Goal: Task Accomplishment & Management: Complete application form

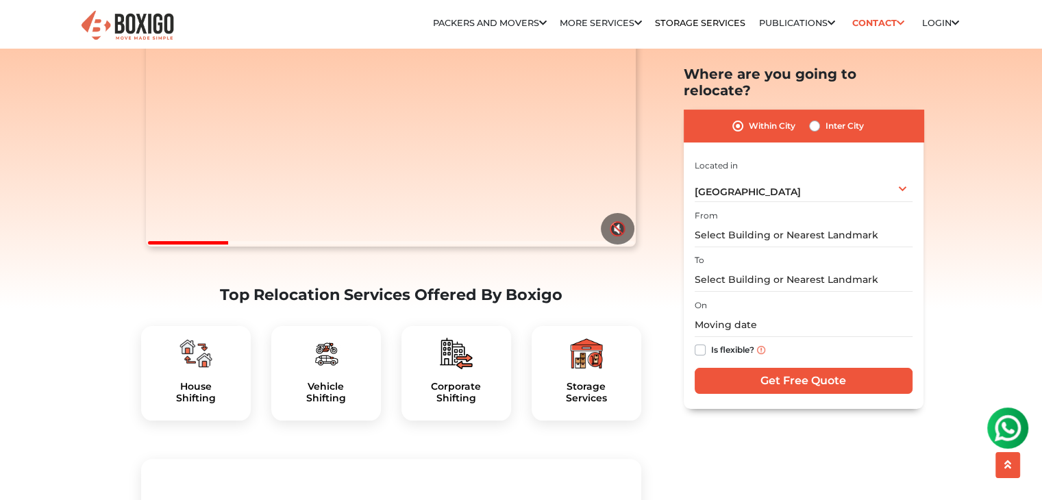
click at [219, 370] on div at bounding box center [196, 353] width 88 height 33
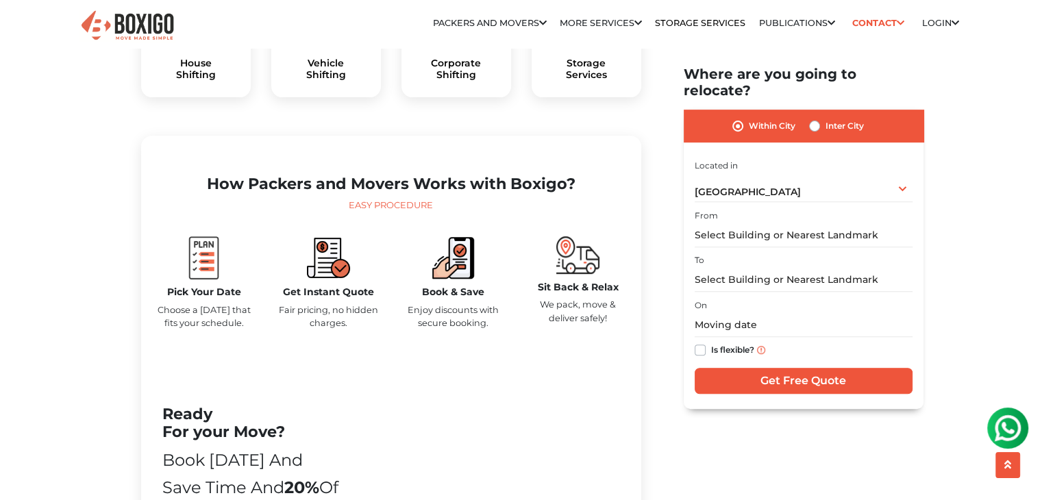
scroll to position [616, 0]
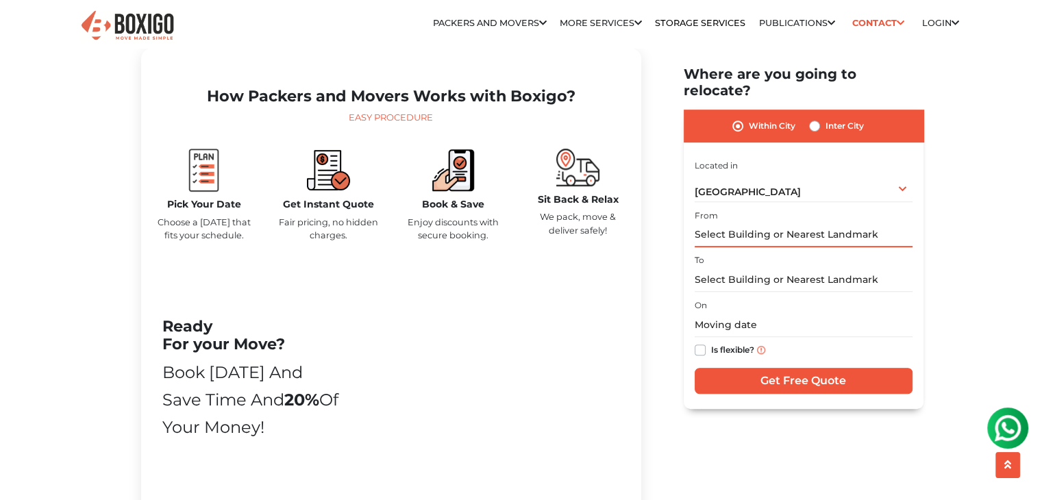
click at [745, 223] on input "text" at bounding box center [803, 235] width 218 height 24
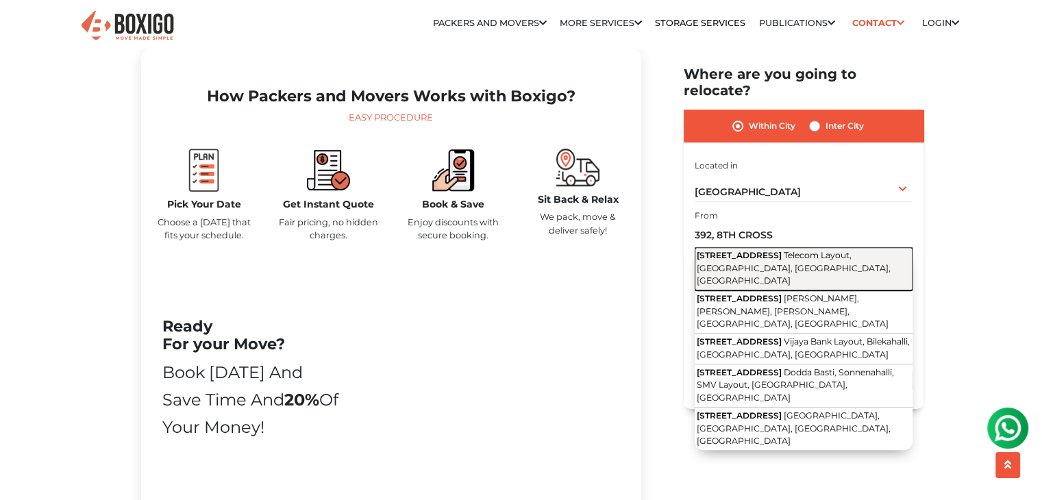
click at [759, 250] on span "[STREET_ADDRESS]" at bounding box center [738, 255] width 85 height 10
type input "[STREET_ADDRESS]"
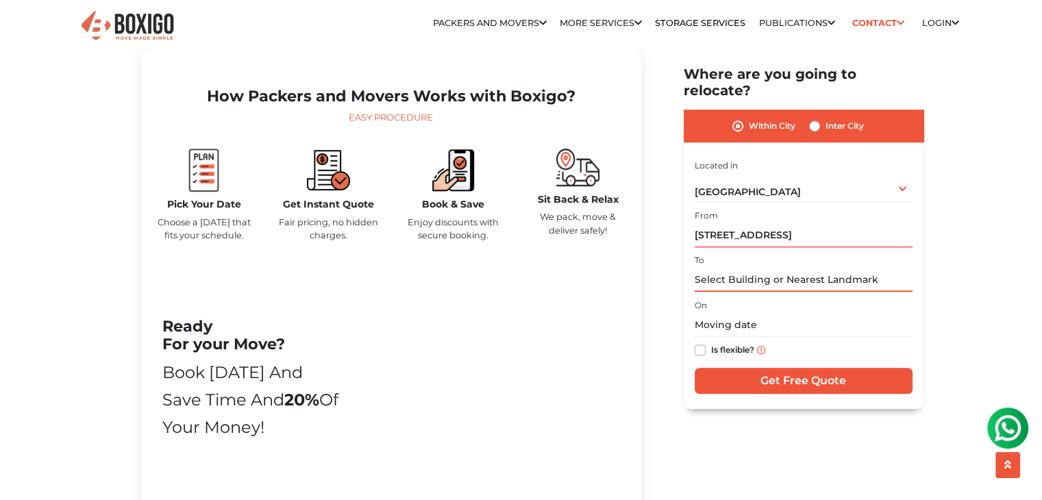
click at [751, 272] on input "text" at bounding box center [803, 280] width 218 height 24
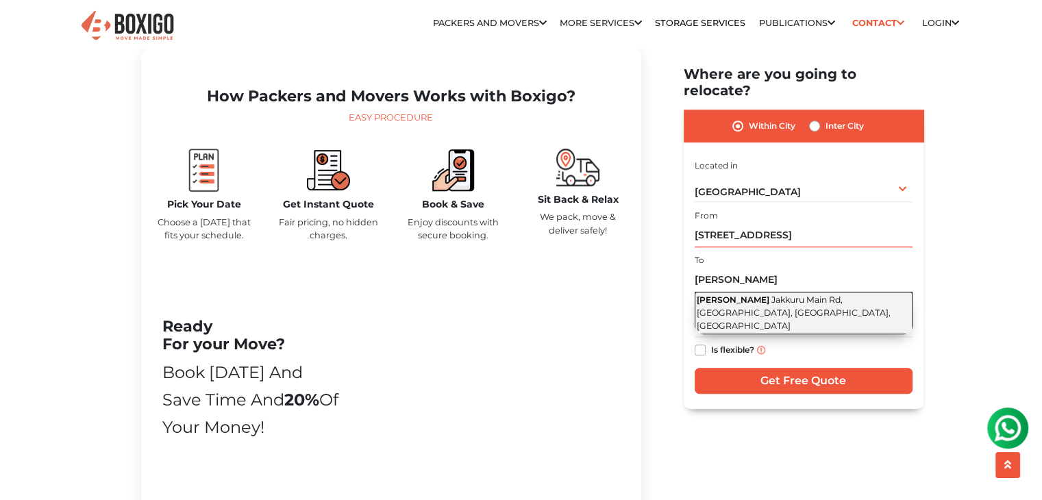
click at [764, 294] on span "Jakkuru Main Rd, [GEOGRAPHIC_DATA], [GEOGRAPHIC_DATA], [GEOGRAPHIC_DATA]" at bounding box center [793, 312] width 194 height 36
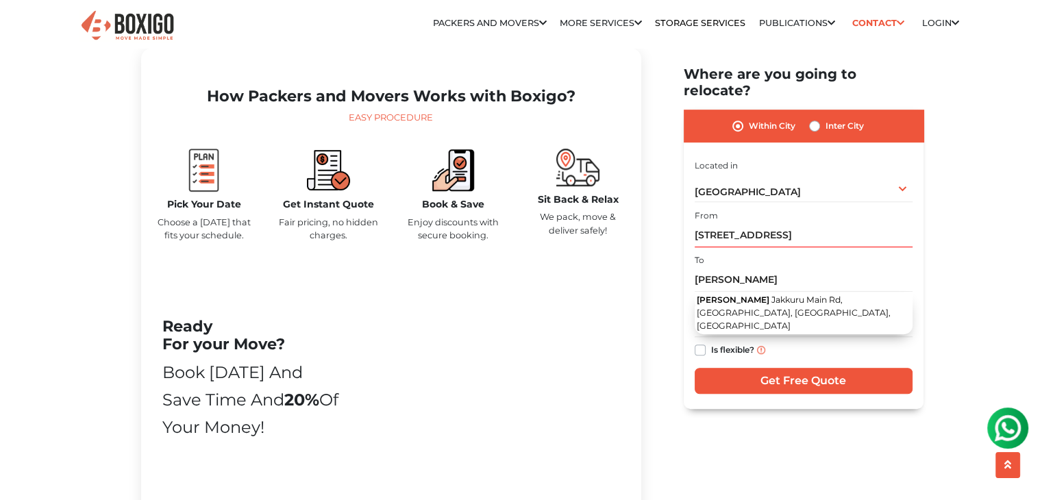
type input "[PERSON_NAME], Jakkuru Main Rd, [GEOGRAPHIC_DATA], [GEOGRAPHIC_DATA], [GEOGRAPH…"
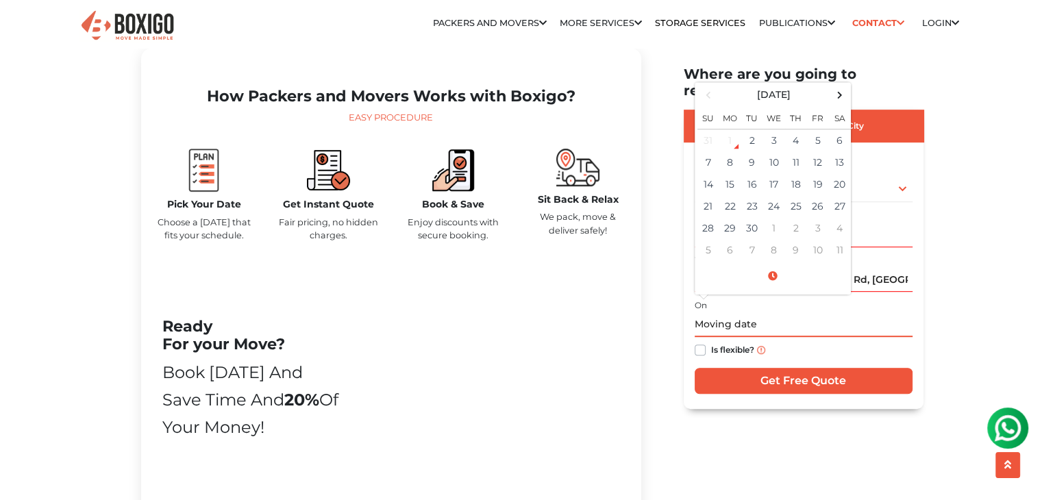
click at [750, 313] on input "text" at bounding box center [803, 325] width 218 height 24
click at [833, 86] on span at bounding box center [839, 95] width 18 height 18
click at [712, 86] on span at bounding box center [708, 95] width 18 height 18
click at [709, 173] on td "14" at bounding box center [708, 184] width 22 height 22
click at [773, 264] on span at bounding box center [772, 276] width 151 height 24
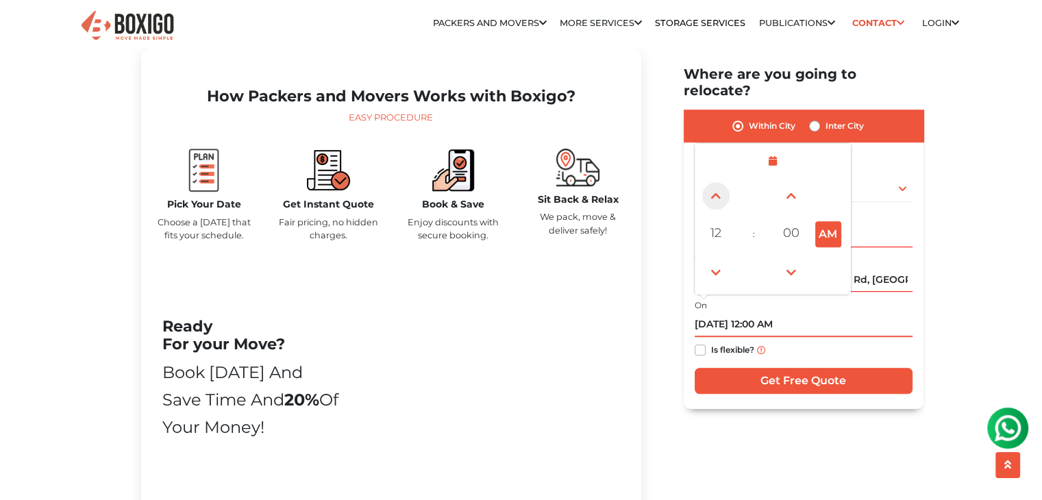
click at [712, 182] on span at bounding box center [715, 195] width 27 height 27
click at [712, 259] on span at bounding box center [715, 272] width 27 height 27
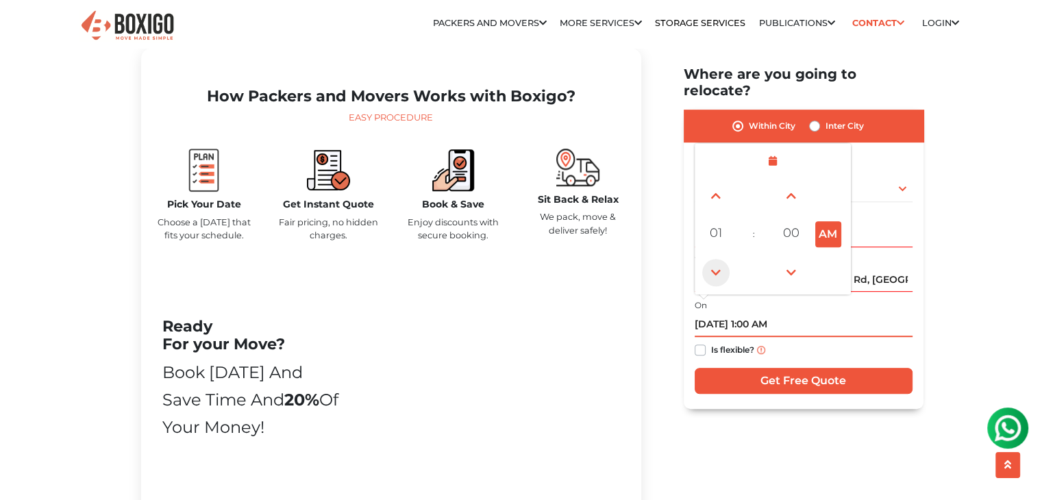
click at [712, 259] on span at bounding box center [715, 272] width 27 height 27
click at [716, 182] on span at bounding box center [715, 195] width 27 height 27
click at [720, 259] on span at bounding box center [715, 272] width 27 height 27
click at [832, 221] on button "PM" at bounding box center [828, 234] width 26 height 26
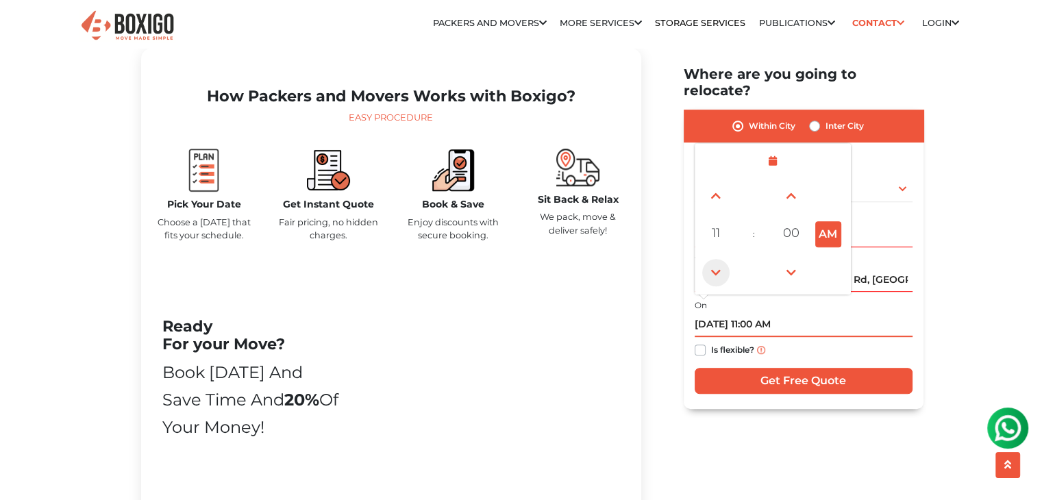
click at [717, 259] on span at bounding box center [715, 272] width 27 height 27
type input "[DATE] 10:00 AM"
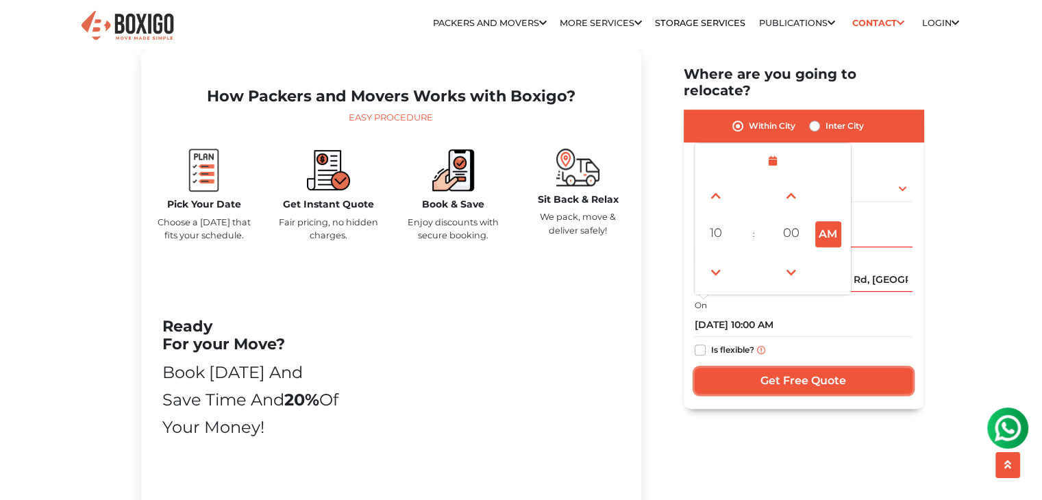
click at [767, 368] on input "Get Free Quote" at bounding box center [803, 381] width 218 height 26
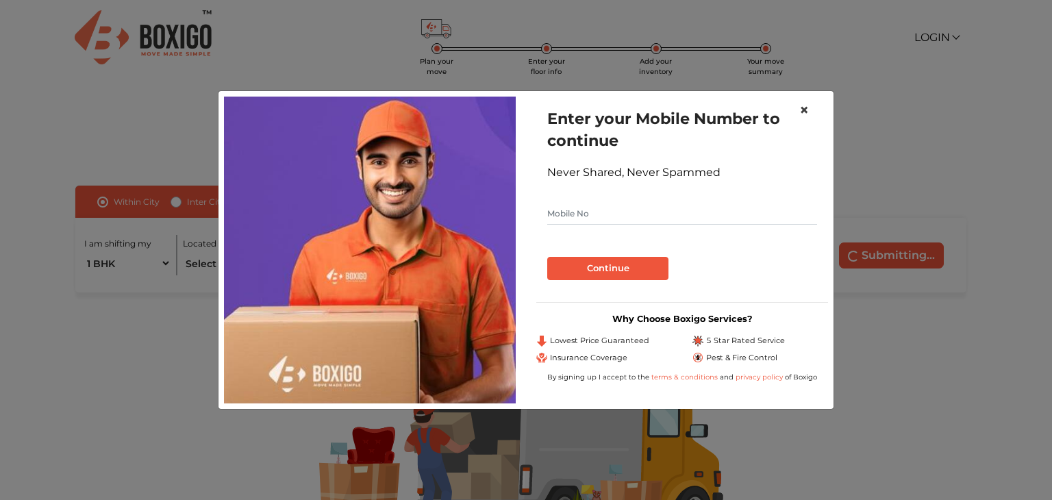
click at [807, 108] on span "×" at bounding box center [804, 110] width 10 height 20
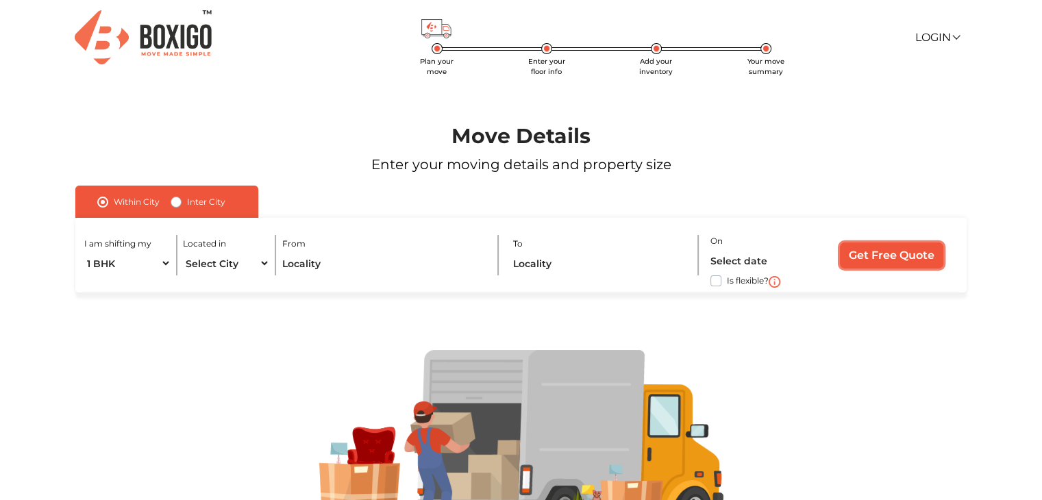
click at [881, 246] on input "Get Free Quote" at bounding box center [891, 255] width 103 height 26
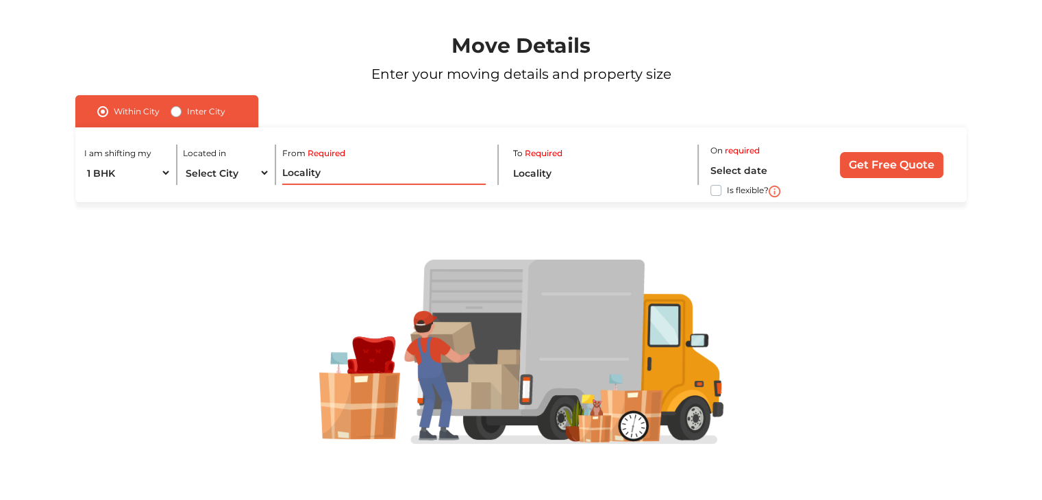
scroll to position [93, 0]
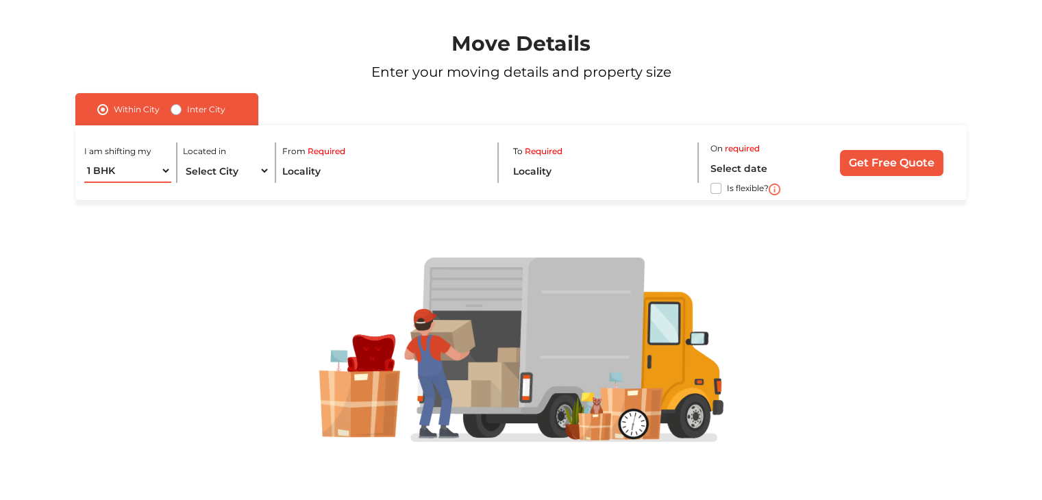
click at [150, 165] on select "1 BHK 2 BHK 3 BHK 3 + BHK FEW ITEMS" at bounding box center [127, 171] width 86 height 24
select select "2 BHK"
click at [84, 159] on select "1 BHK 2 BHK 3 BHK 3 + BHK FEW ITEMS" at bounding box center [127, 171] width 86 height 24
click at [227, 171] on select "Select City [GEOGRAPHIC_DATA] [GEOGRAPHIC_DATA] [GEOGRAPHIC_DATA] [GEOGRAPHIC_D…" at bounding box center [226, 171] width 86 height 24
select select "[GEOGRAPHIC_DATA]"
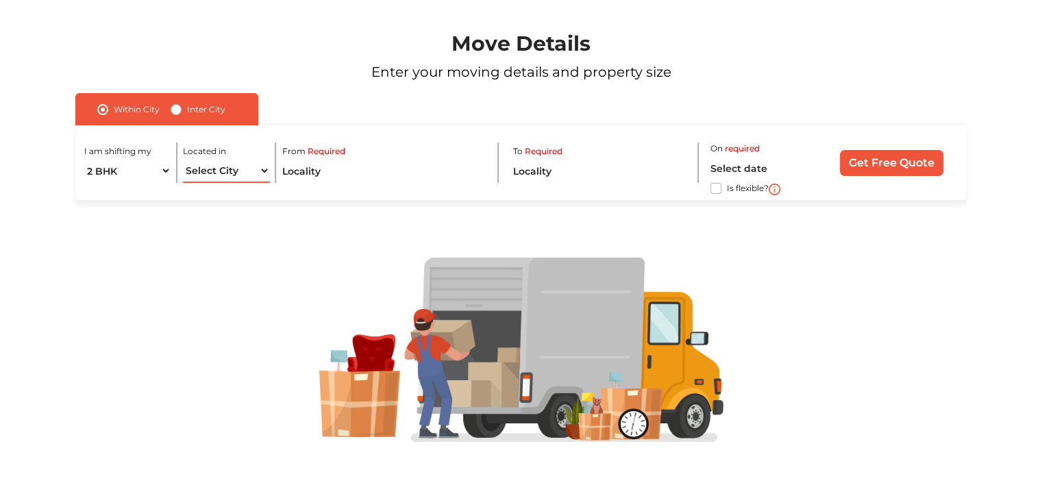
click at [183, 159] on select "Select City [GEOGRAPHIC_DATA] [GEOGRAPHIC_DATA] [GEOGRAPHIC_DATA] [GEOGRAPHIC_D…" at bounding box center [226, 171] width 86 height 24
click at [345, 175] on input "text" at bounding box center [384, 171] width 204 height 24
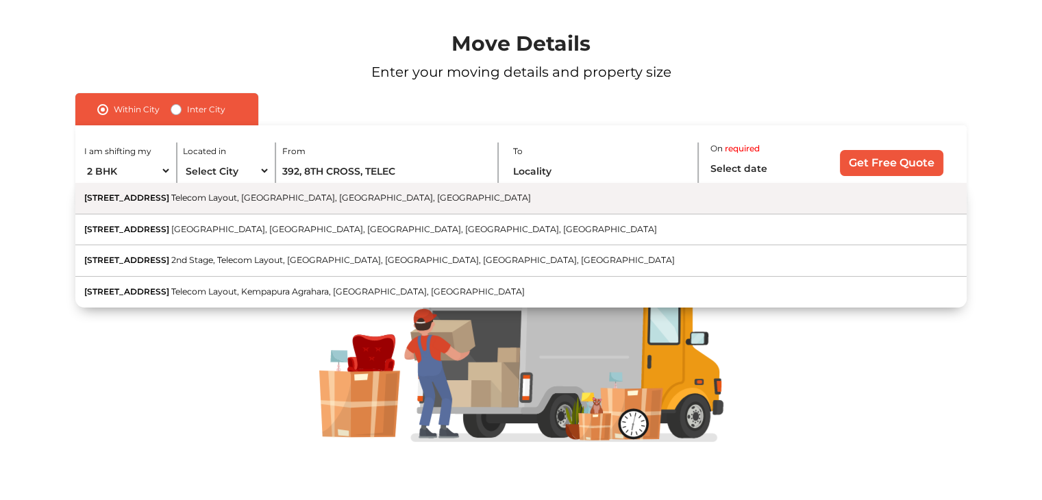
click at [346, 197] on span "Telecom Layout, [GEOGRAPHIC_DATA], [GEOGRAPHIC_DATA], [GEOGRAPHIC_DATA]" at bounding box center [351, 197] width 360 height 10
type input "[STREET_ADDRESS]"
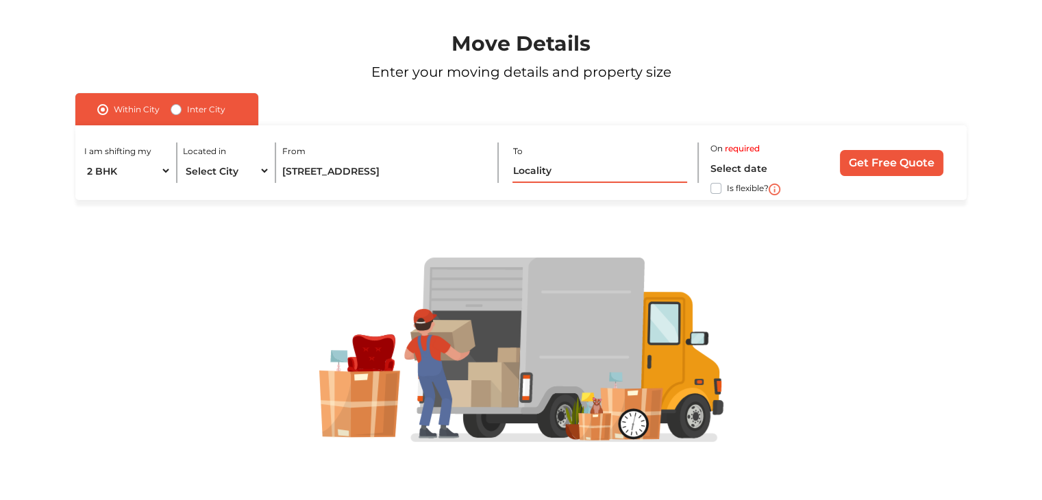
click at [559, 173] on input "text" at bounding box center [599, 171] width 175 height 24
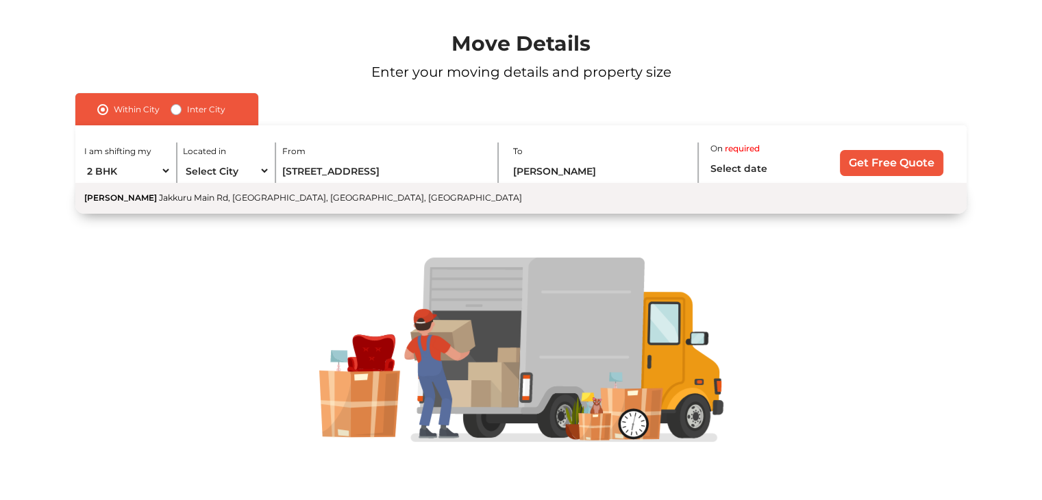
click at [355, 196] on span "Jakkuru Main Rd, [GEOGRAPHIC_DATA], [GEOGRAPHIC_DATA], [GEOGRAPHIC_DATA]" at bounding box center [340, 197] width 363 height 10
type input "[PERSON_NAME], Jakkuru Main Rd, [GEOGRAPHIC_DATA], [GEOGRAPHIC_DATA], [GEOGRAPH…"
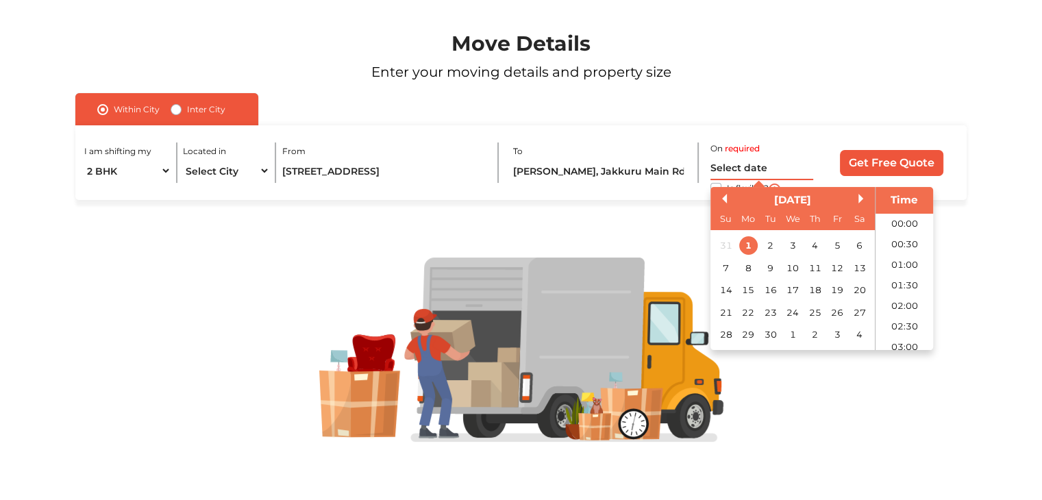
click at [738, 166] on input "text" at bounding box center [761, 168] width 103 height 24
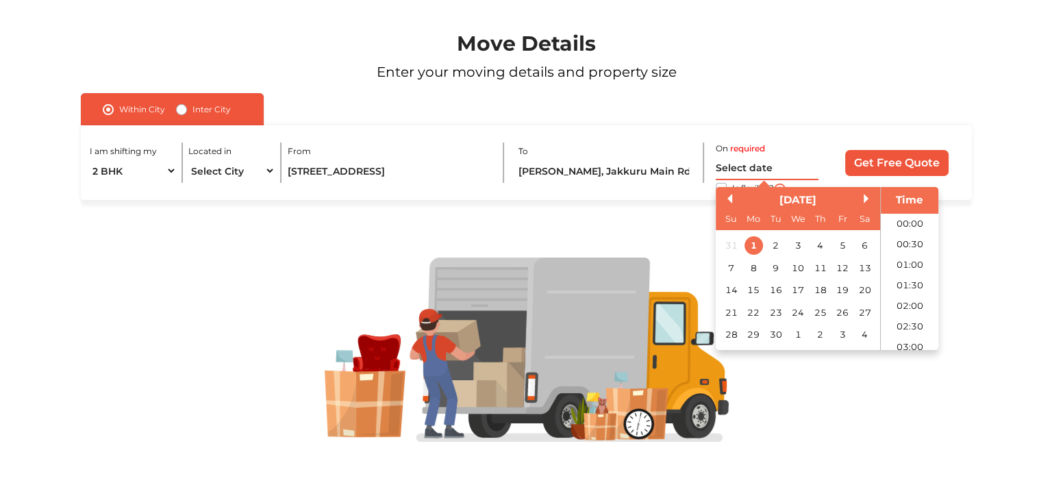
scroll to position [843, 0]
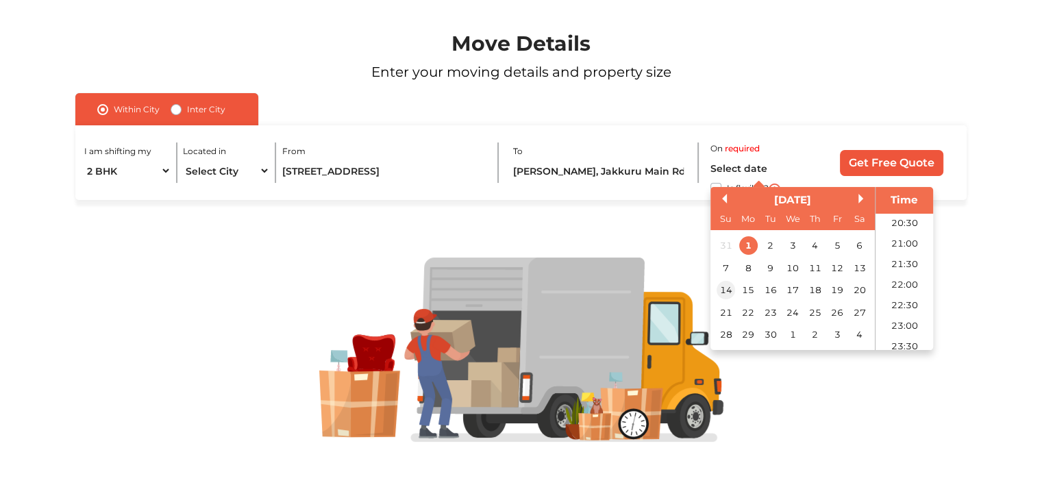
click at [725, 297] on div "14" at bounding box center [725, 290] width 18 height 18
click at [782, 177] on input "14/09/2025 12:00 AM" at bounding box center [761, 168] width 103 height 24
click at [768, 168] on input "14/09/2025 12:00 AM" at bounding box center [761, 168] width 103 height 24
type input "14/09/2025 10:00 AM"
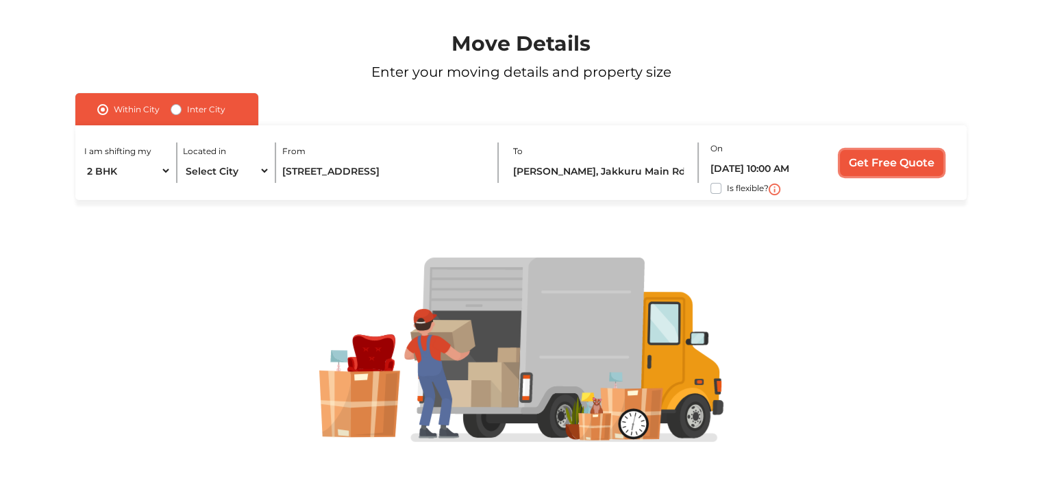
click at [895, 162] on input "Get Free Quote" at bounding box center [891, 163] width 103 height 26
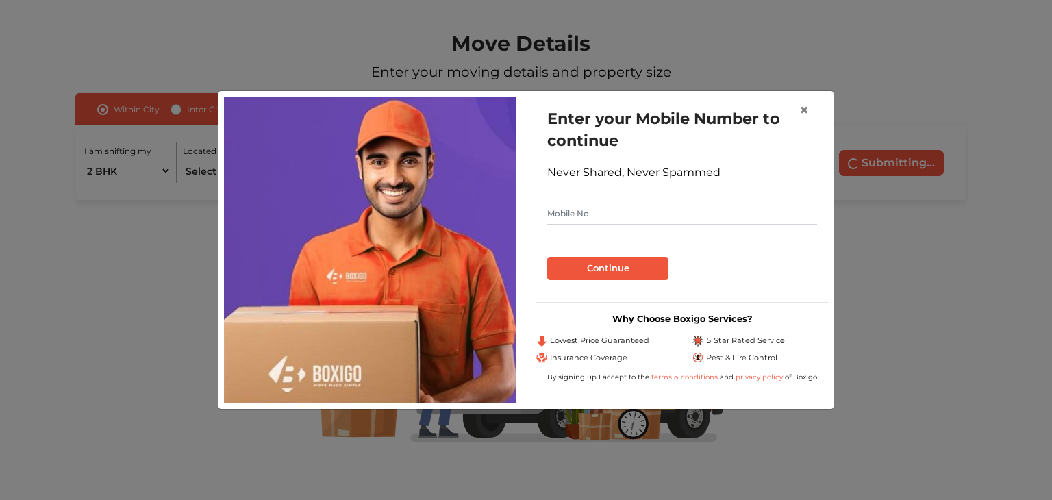
click at [618, 203] on input "text" at bounding box center [682, 214] width 270 height 22
type input "9656597387"
click at [601, 273] on button "Continue" at bounding box center [607, 268] width 121 height 23
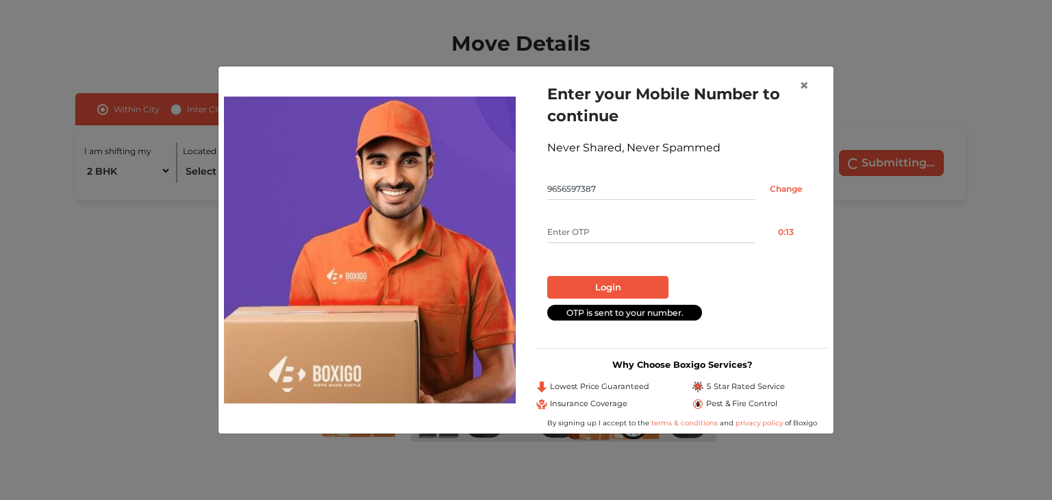
click at [661, 238] on input "text" at bounding box center [651, 232] width 208 height 22
type input "1199"
click at [646, 275] on div "Login" at bounding box center [682, 282] width 270 height 34
click at [643, 288] on button "Login" at bounding box center [607, 287] width 121 height 23
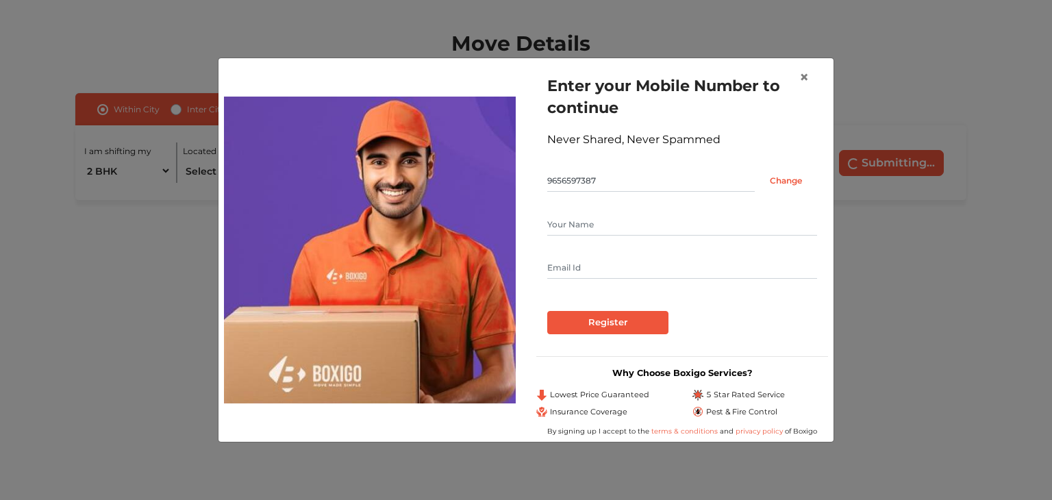
click at [593, 227] on input "text" at bounding box center [682, 225] width 270 height 22
type input "Vijesh K"
click at [593, 267] on input "text" at bounding box center [682, 268] width 270 height 22
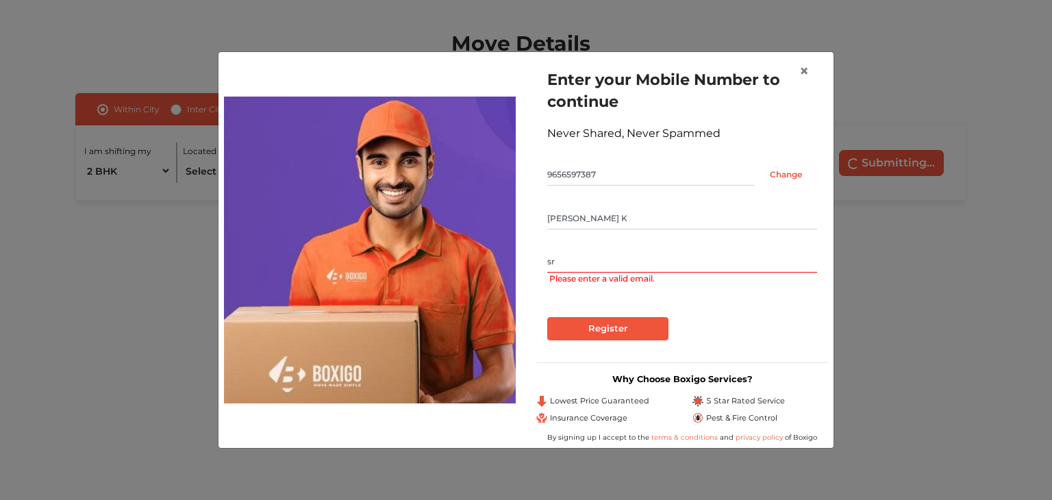
type input "s"
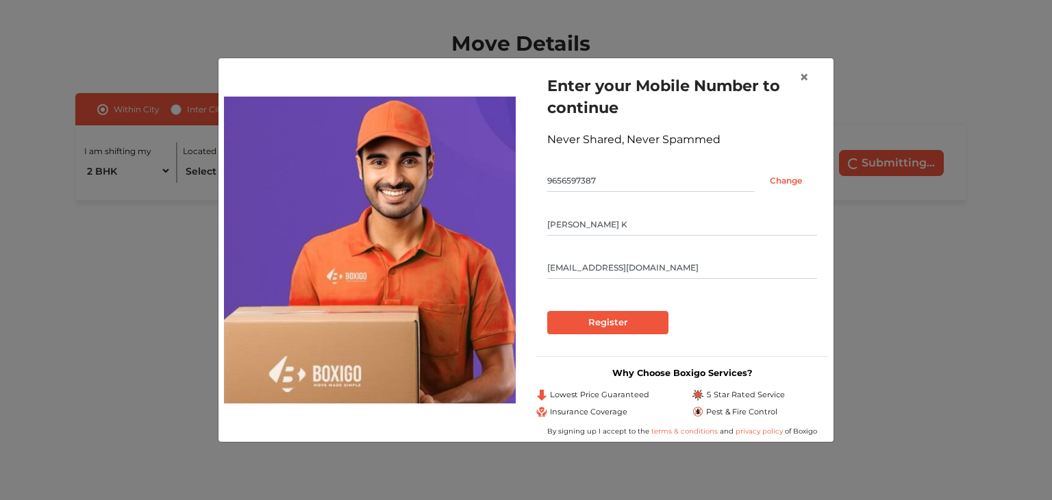
type input "vijesh1989@outlook.com"
click at [583, 327] on input "Register" at bounding box center [607, 322] width 121 height 23
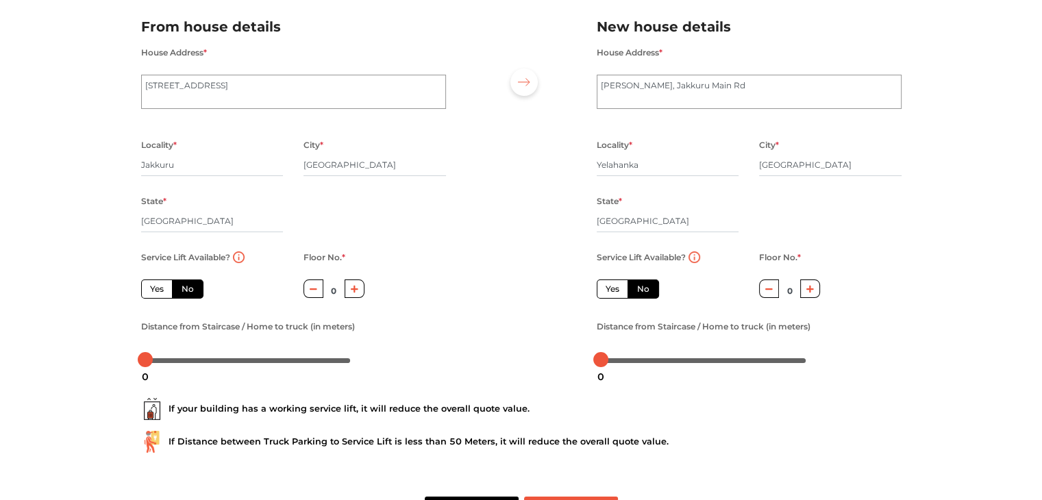
scroll to position [82, 0]
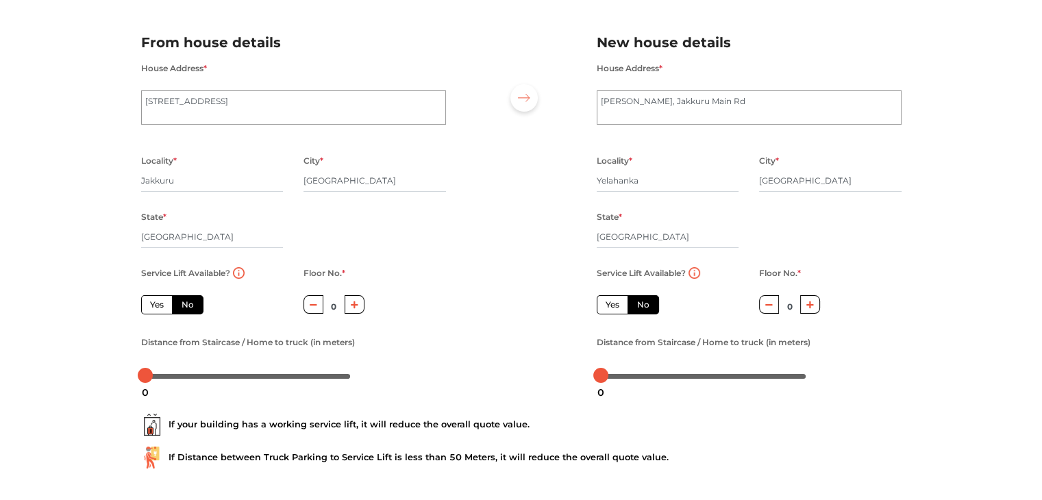
click at [164, 303] on label "Yes" at bounding box center [157, 304] width 32 height 19
click at [159, 303] on input "Yes" at bounding box center [154, 303] width 9 height 9
radio input "true"
drag, startPoint x: 147, startPoint y: 380, endPoint x: 158, endPoint y: 380, distance: 11.6
click at [158, 381] on div "7" at bounding box center [159, 392] width 18 height 23
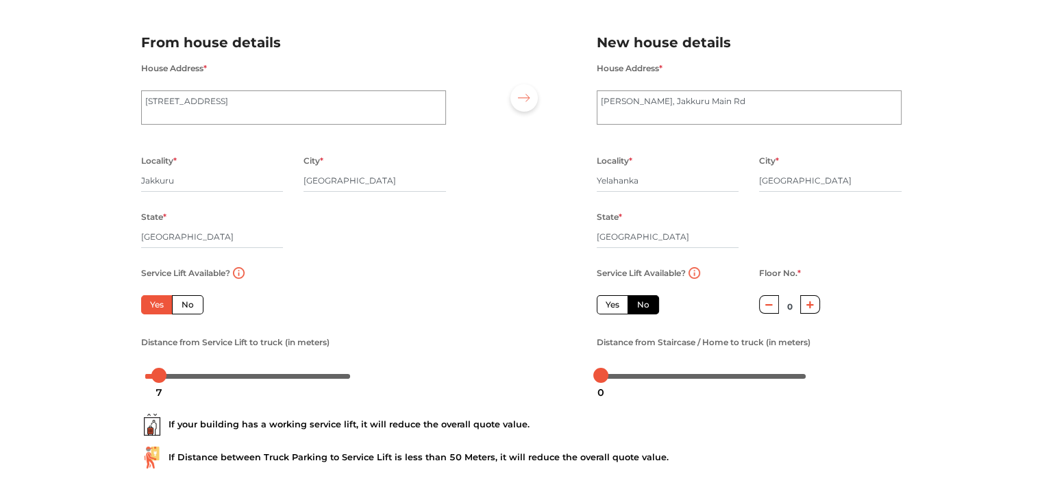
click at [186, 310] on label "No" at bounding box center [188, 304] width 32 height 19
click at [186, 307] on input "No" at bounding box center [185, 303] width 9 height 9
radio input "true"
click at [351, 310] on button "button" at bounding box center [354, 304] width 20 height 18
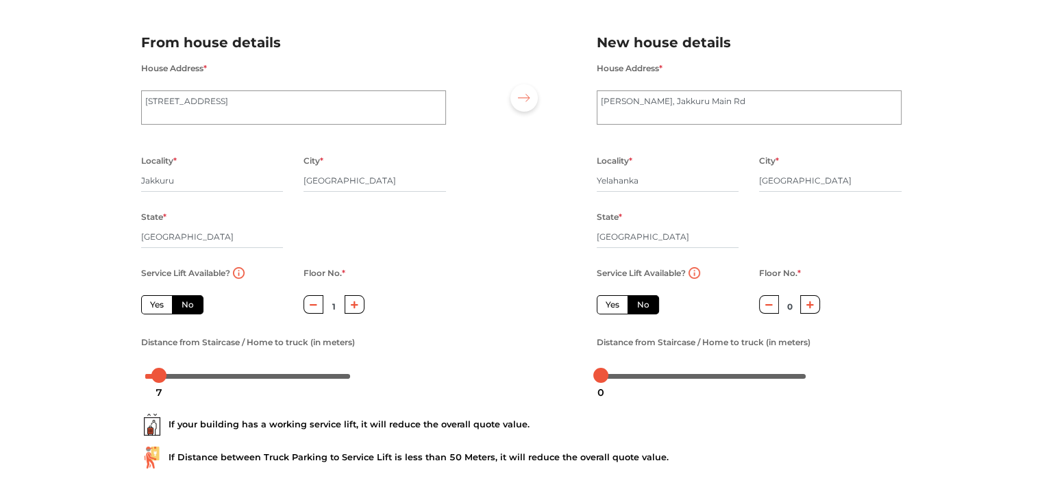
type input "2"
drag, startPoint x: 164, startPoint y: 375, endPoint x: 138, endPoint y: 376, distance: 26.0
click at [138, 376] on div at bounding box center [145, 375] width 15 height 15
drag, startPoint x: 147, startPoint y: 373, endPoint x: 172, endPoint y: 372, distance: 24.7
click at [172, 372] on div at bounding box center [169, 375] width 15 height 15
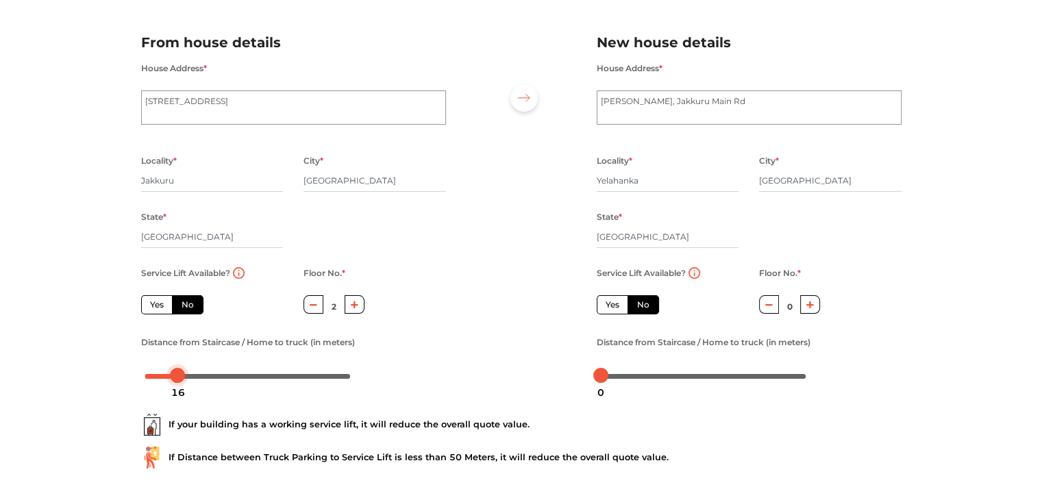
drag, startPoint x: 171, startPoint y: 378, endPoint x: 178, endPoint y: 376, distance: 7.1
click at [178, 376] on div at bounding box center [177, 375] width 15 height 15
click at [810, 308] on icon "button" at bounding box center [810, 305] width 8 height 8
type input "1"
click at [636, 307] on label "No" at bounding box center [643, 304] width 32 height 19
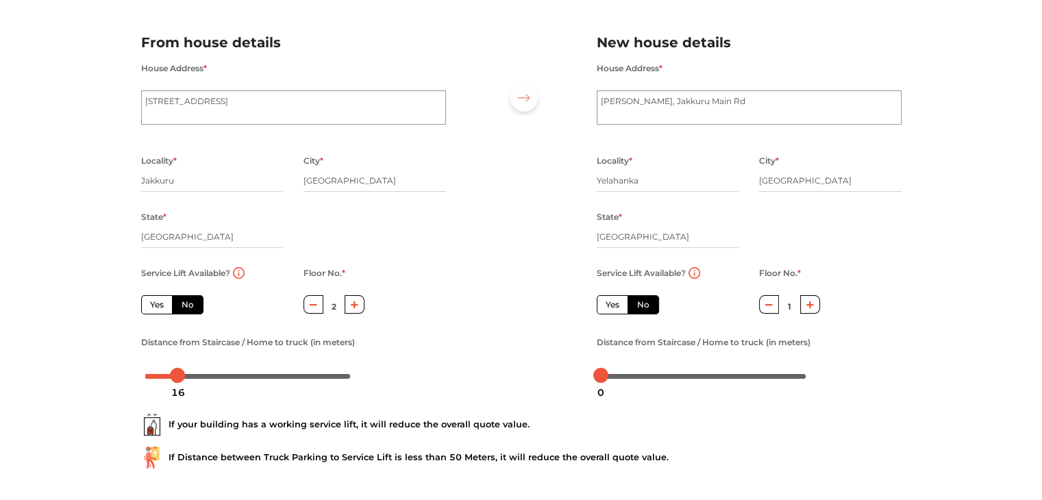
click at [637, 307] on input "No" at bounding box center [641, 303] width 9 height 9
click at [638, 301] on label "No" at bounding box center [643, 304] width 32 height 19
click at [638, 301] on input "No" at bounding box center [641, 303] width 9 height 9
drag, startPoint x: 610, startPoint y: 375, endPoint x: 633, endPoint y: 375, distance: 24.0
click at [633, 375] on div at bounding box center [630, 375] width 15 height 15
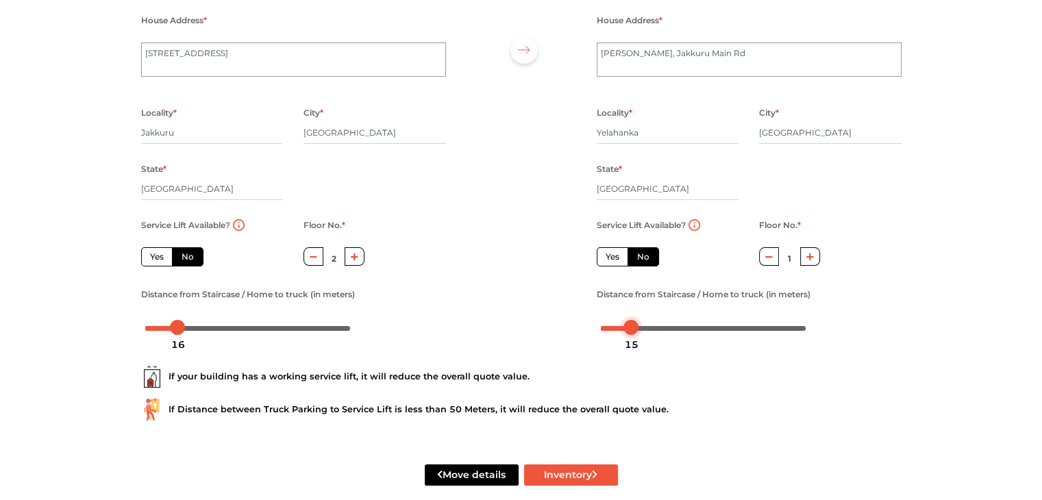
scroll to position [151, 0]
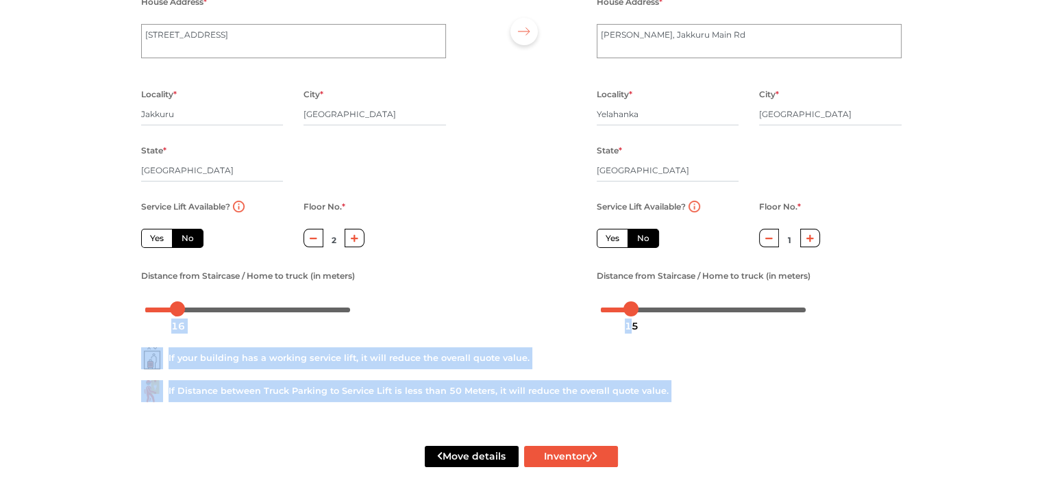
click at [641, 314] on div "15" at bounding box center [631, 325] width 25 height 23
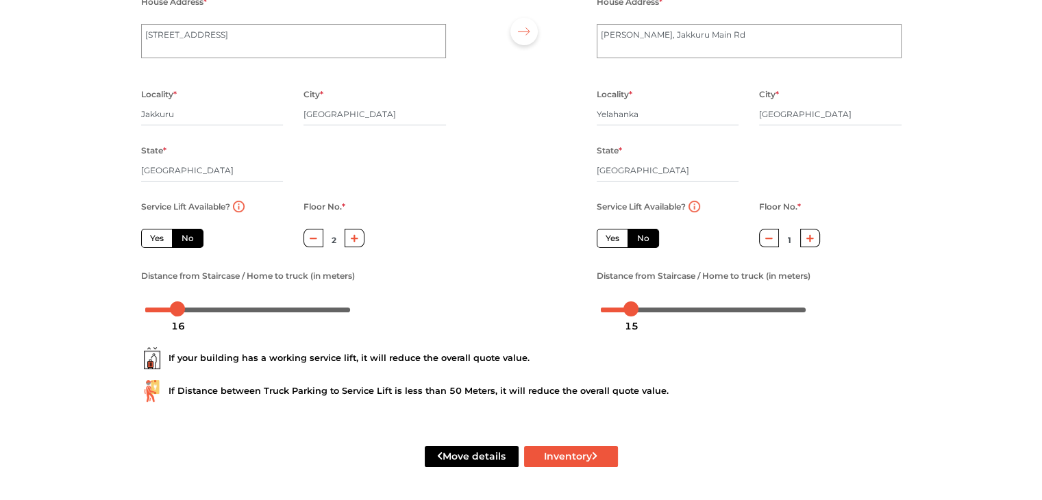
drag, startPoint x: 616, startPoint y: 339, endPoint x: 624, endPoint y: 318, distance: 21.9
click at [616, 335] on div "If your building has a working service lift, it will reduce the overall quote v…" at bounding box center [521, 369] width 781 height 88
click at [636, 314] on div "18" at bounding box center [637, 325] width 25 height 23
click at [561, 458] on button "Inventory" at bounding box center [571, 456] width 94 height 21
radio input "true"
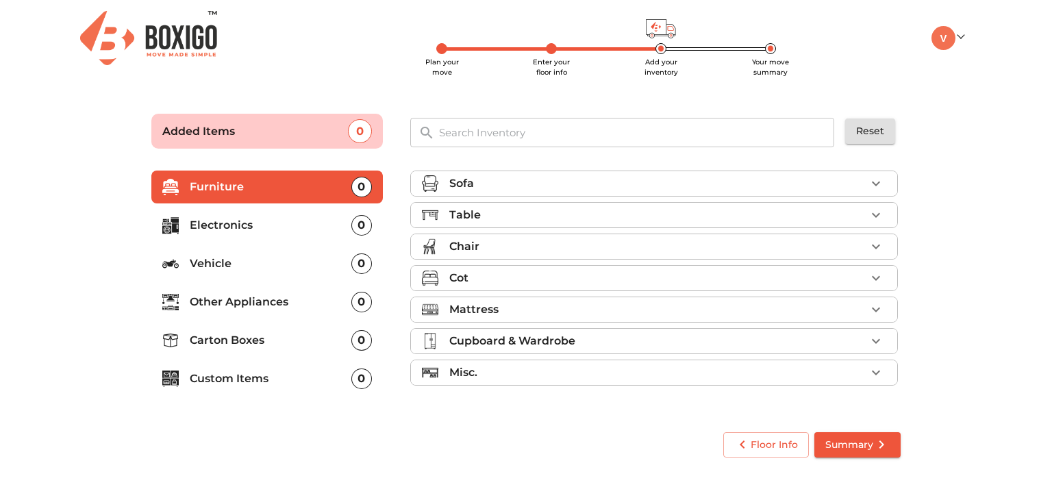
click at [611, 185] on div "Sofa" at bounding box center [657, 183] width 416 height 16
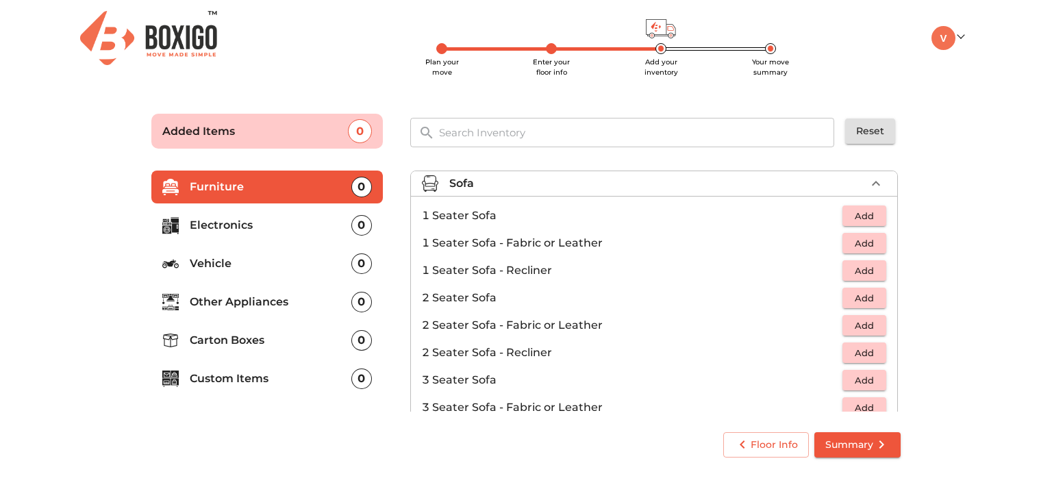
click at [859, 381] on span "Add" at bounding box center [864, 381] width 30 height 16
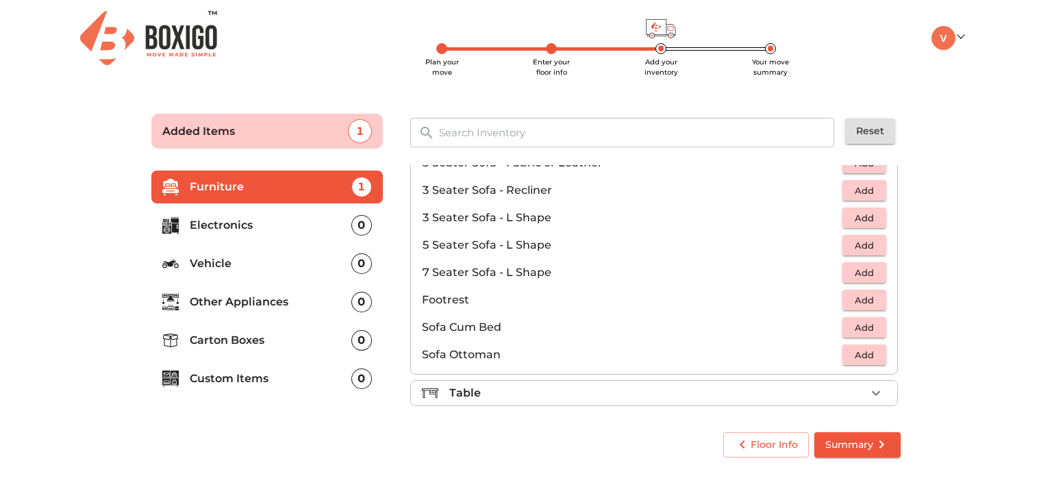
scroll to position [405, 0]
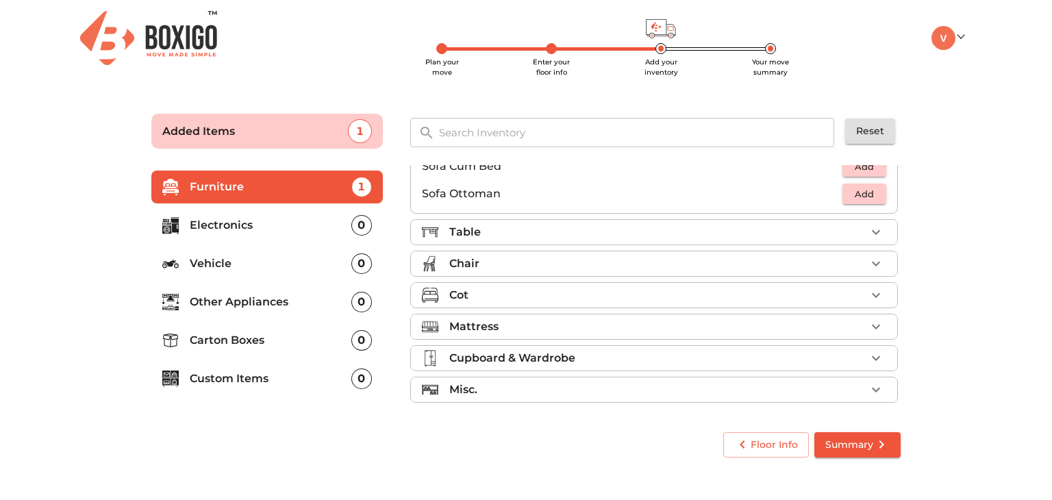
click at [589, 228] on div "Table" at bounding box center [657, 232] width 416 height 16
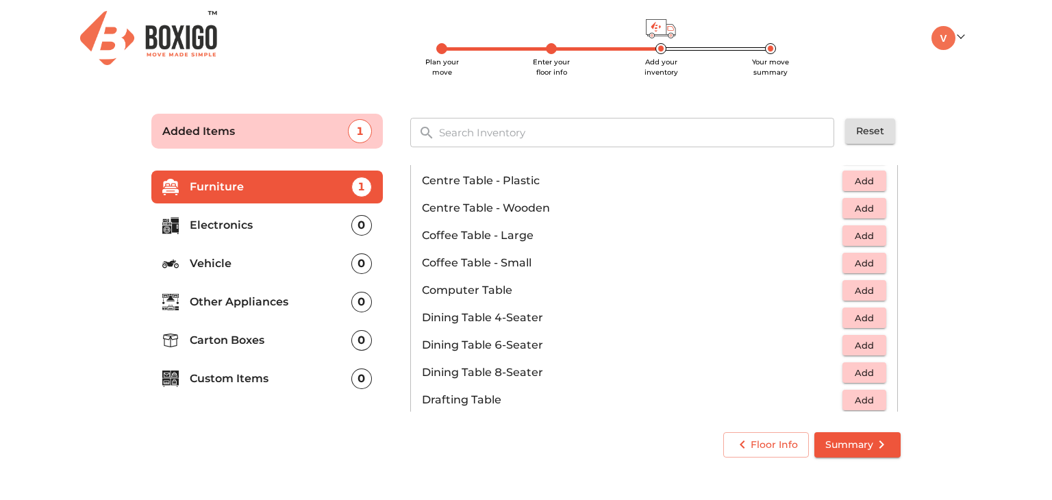
scroll to position [127, 0]
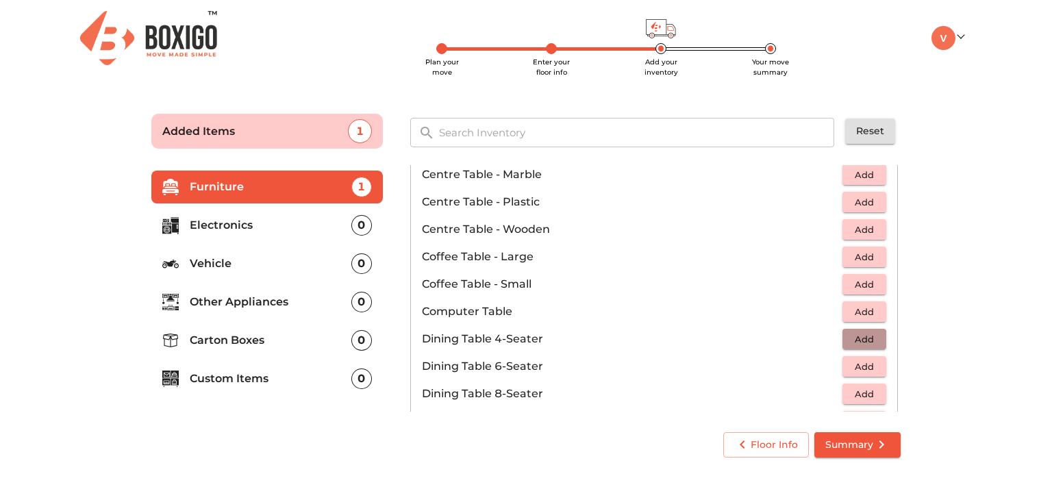
click at [849, 340] on span "Add" at bounding box center [864, 339] width 30 height 16
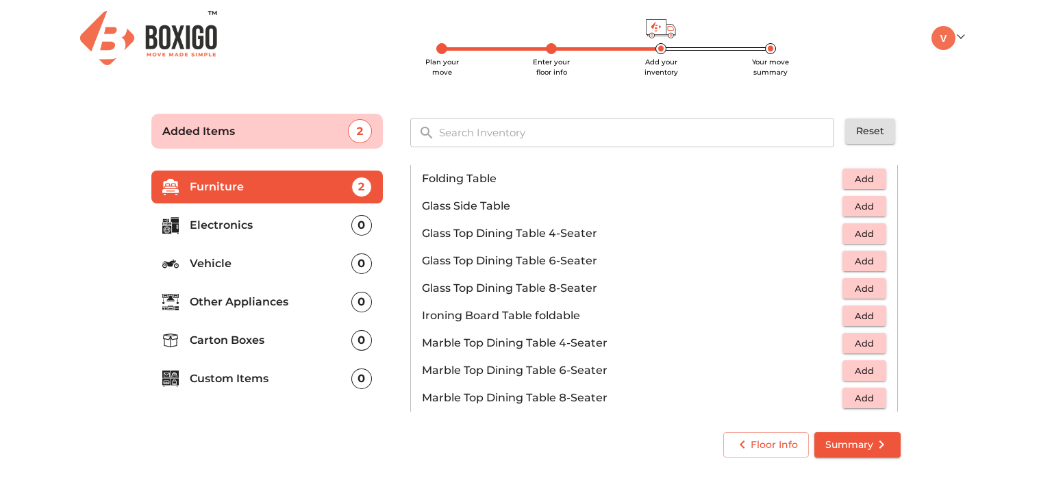
scroll to position [411, 0]
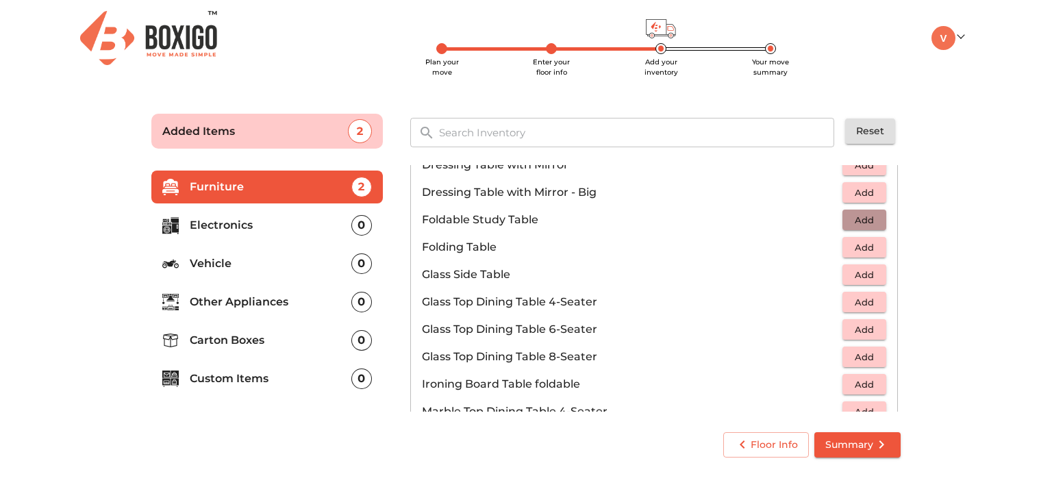
drag, startPoint x: 856, startPoint y: 224, endPoint x: 830, endPoint y: 244, distance: 33.2
click at [855, 223] on span "Add" at bounding box center [864, 220] width 30 height 16
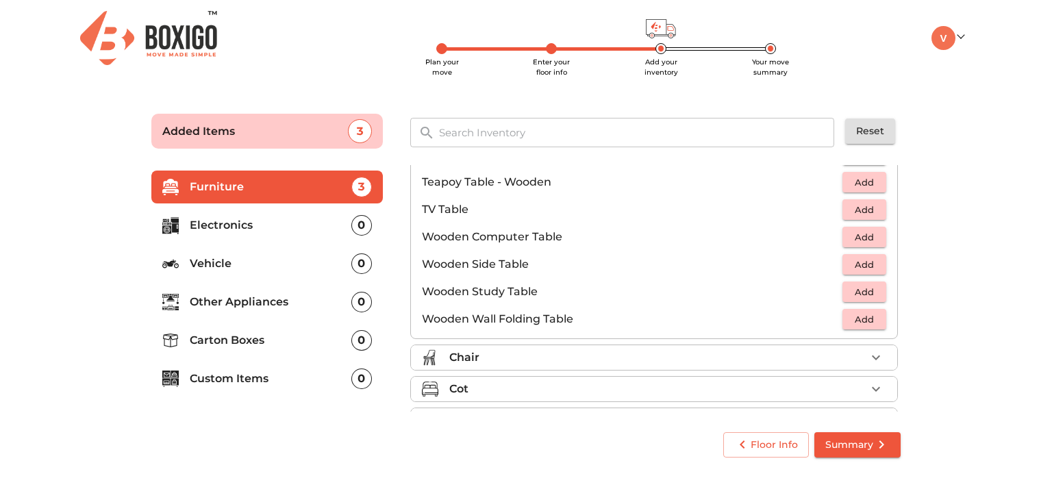
scroll to position [953, 0]
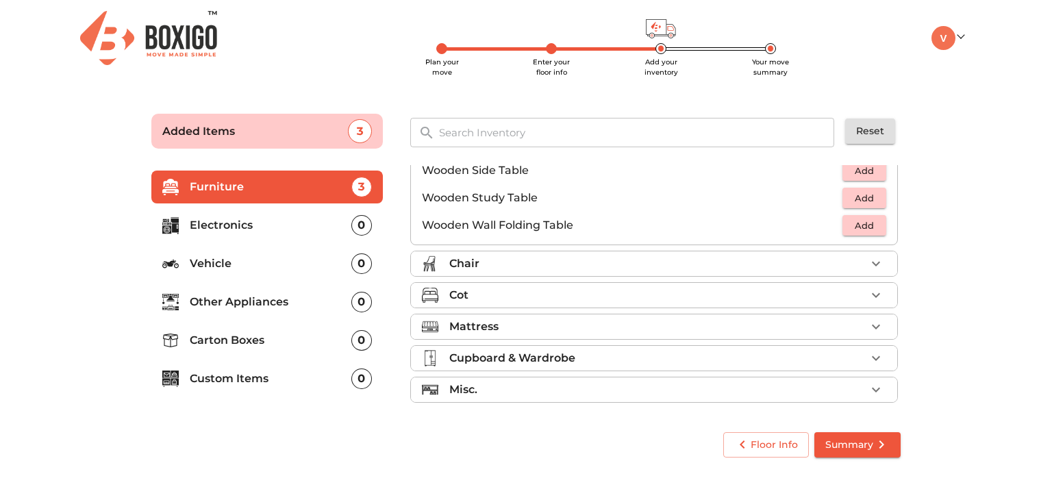
click at [641, 262] on div "Chair" at bounding box center [657, 263] width 416 height 16
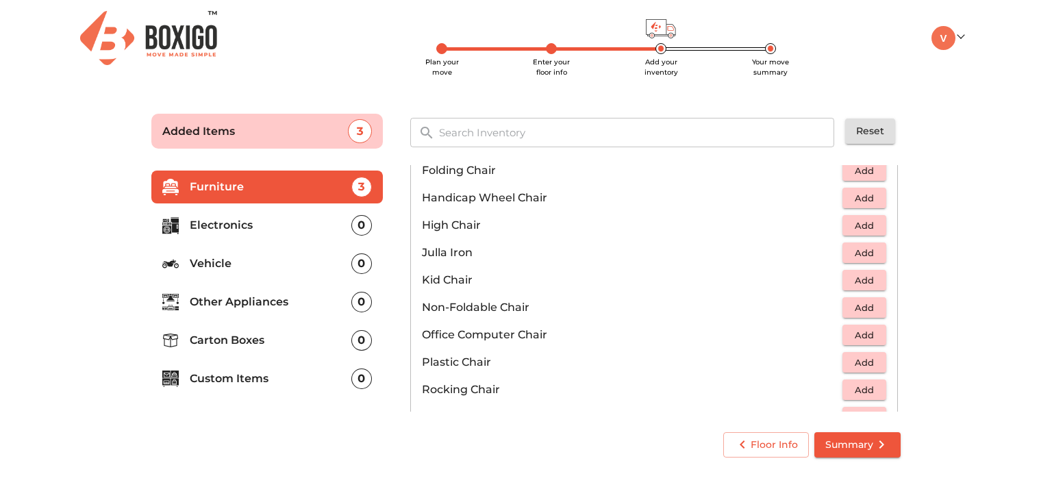
scroll to position [342, 0]
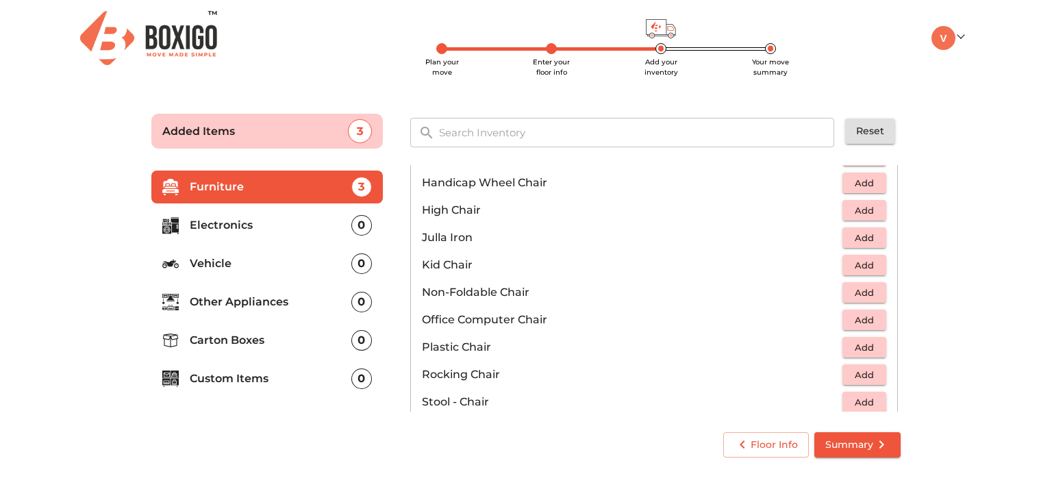
click at [854, 323] on span "Add" at bounding box center [864, 320] width 30 height 16
click at [859, 347] on span "Add" at bounding box center [864, 348] width 30 height 16
click at [870, 342] on icon "button" at bounding box center [876, 347] width 16 height 16
click at [870, 343] on icon "button" at bounding box center [876, 347] width 16 height 16
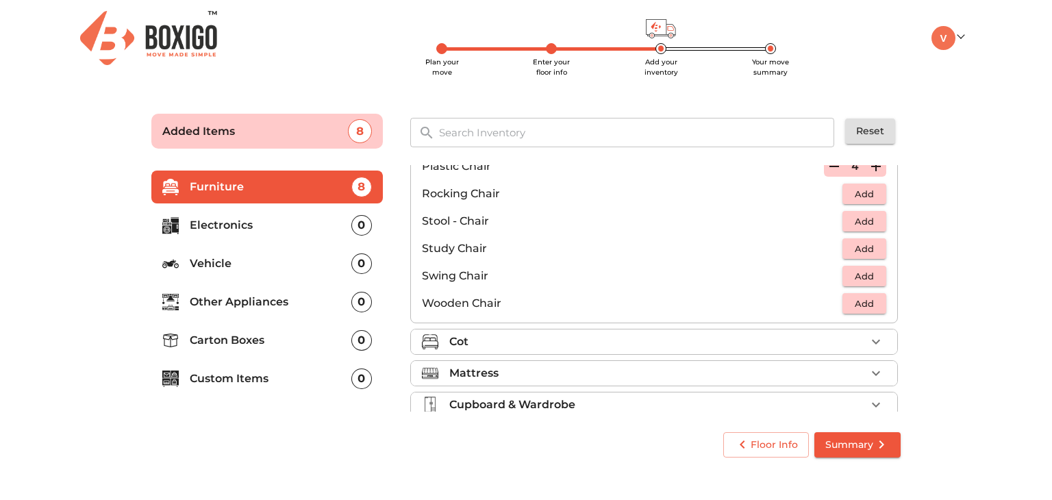
scroll to position [548, 0]
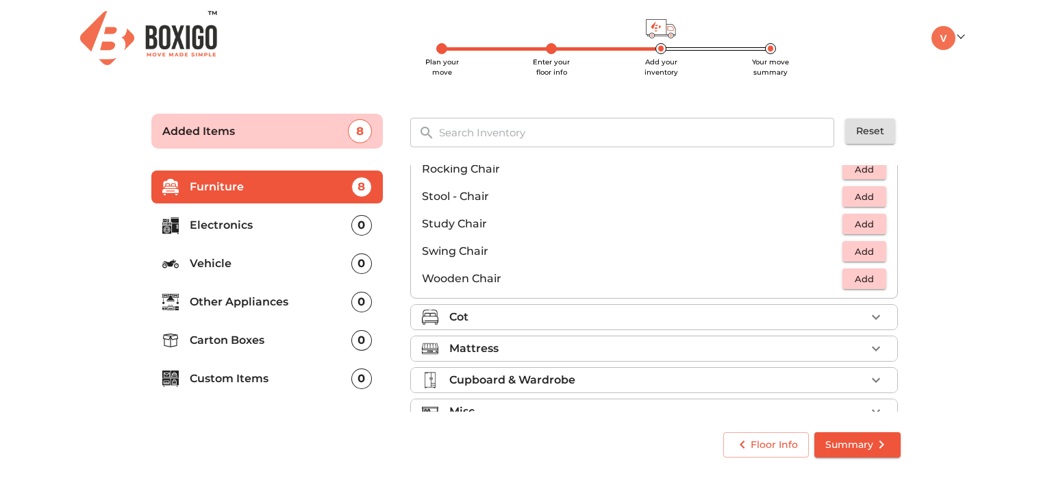
click at [590, 315] on div "Cot" at bounding box center [657, 317] width 416 height 16
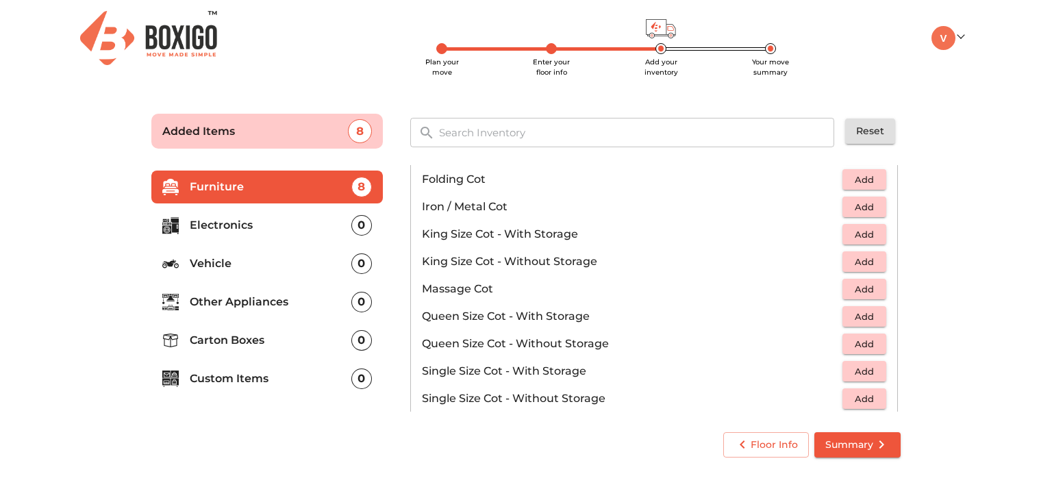
scroll to position [227, 0]
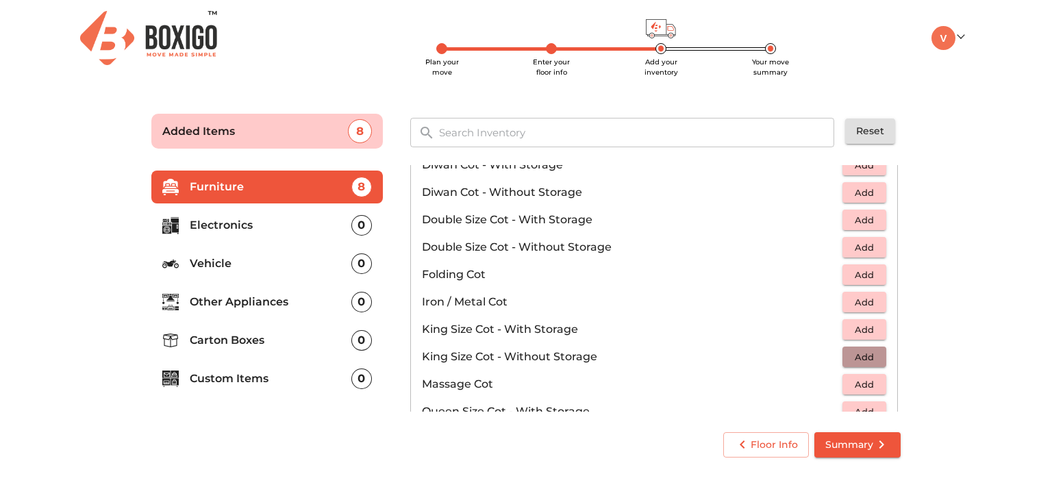
click at [866, 354] on span "Add" at bounding box center [864, 357] width 30 height 16
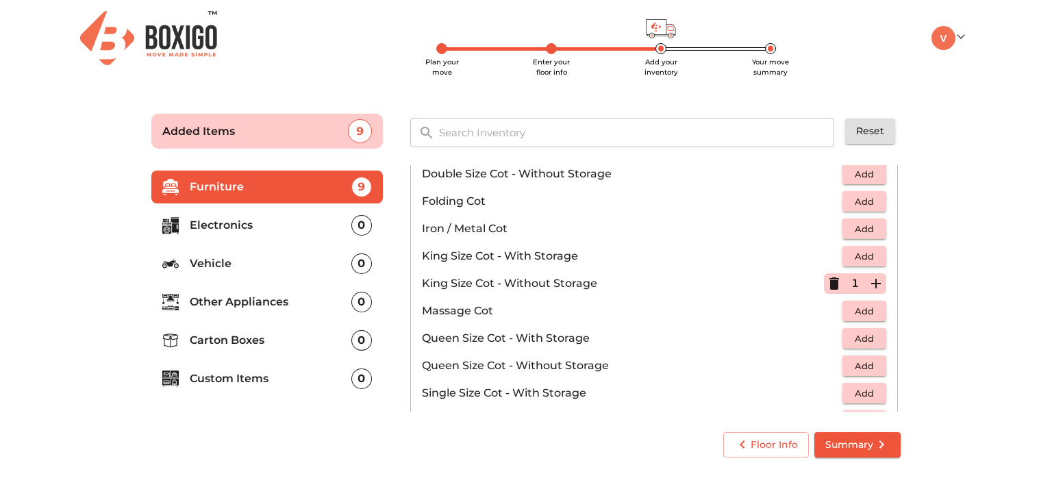
scroll to position [364, 0]
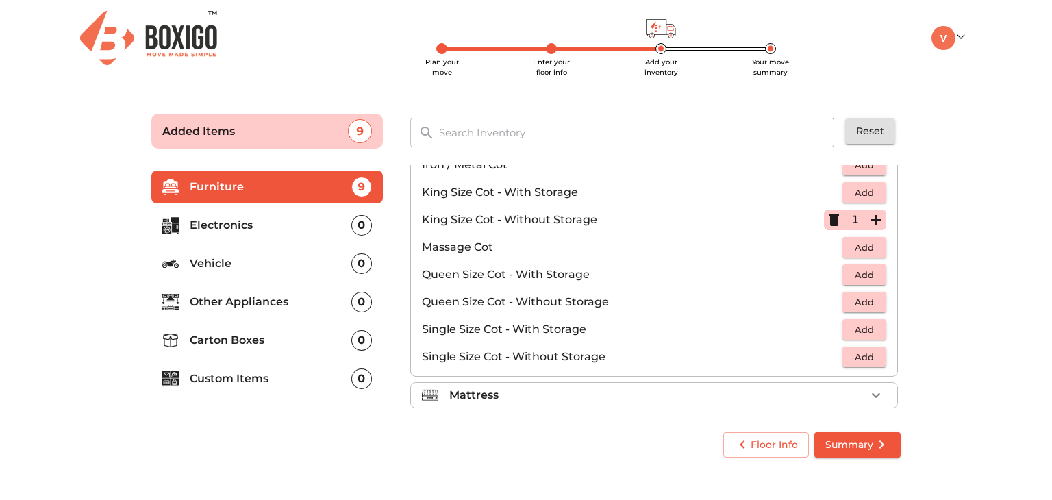
click at [853, 329] on span "Add" at bounding box center [864, 330] width 30 height 16
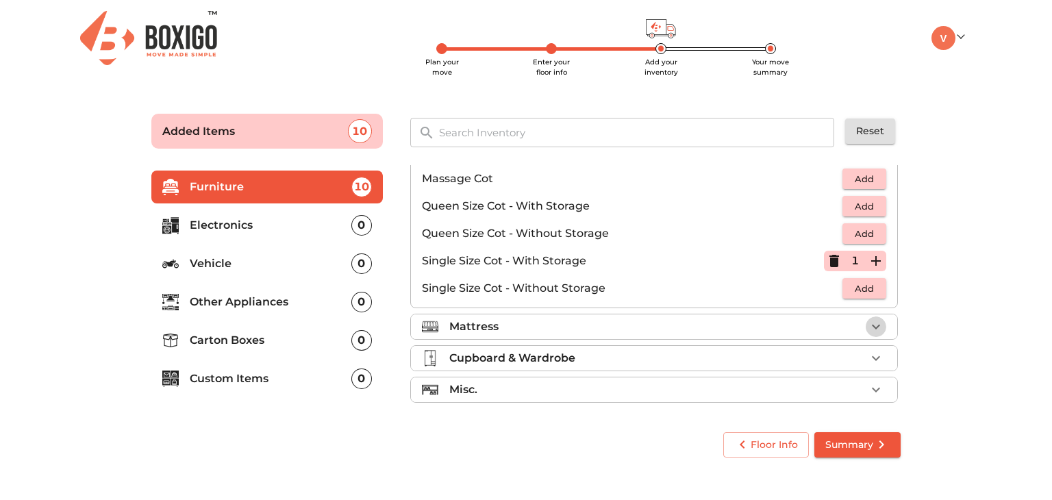
click at [878, 327] on button "button" at bounding box center [876, 326] width 21 height 21
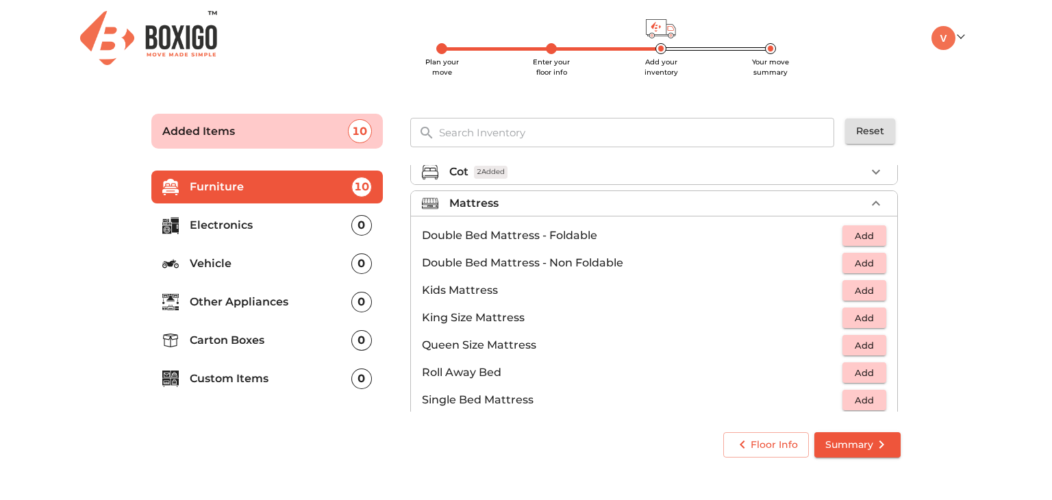
scroll to position [85, 0]
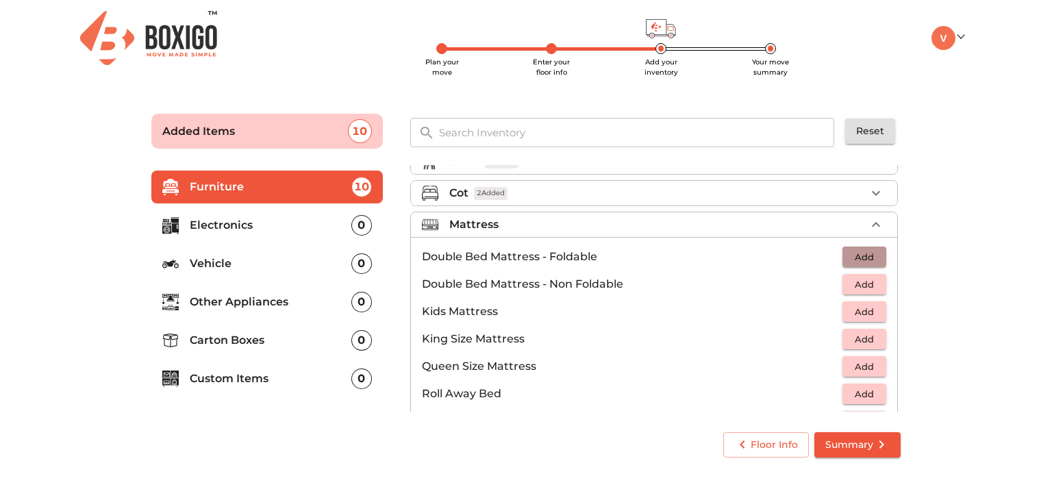
click at [861, 257] on span "Add" at bounding box center [864, 257] width 30 height 16
click at [859, 285] on span "Add" at bounding box center [864, 285] width 30 height 16
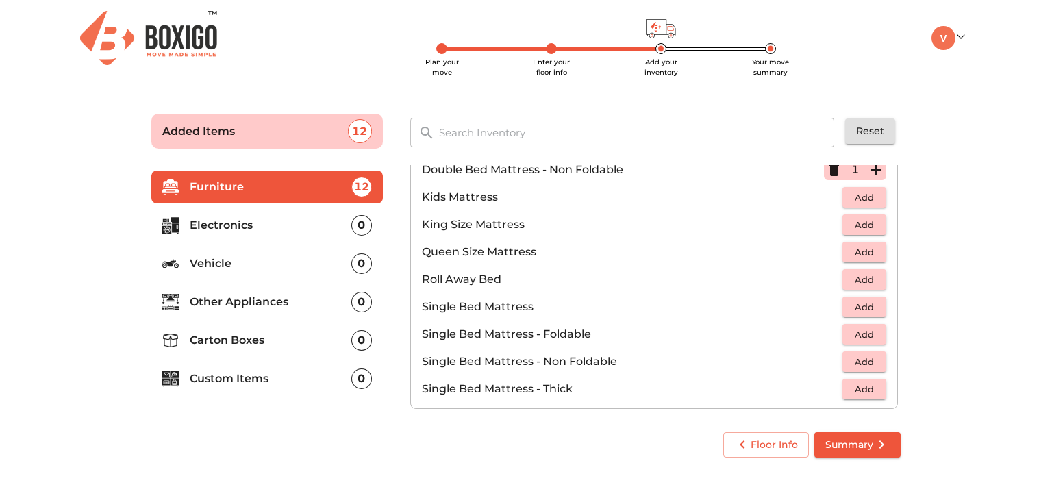
scroll to position [222, 0]
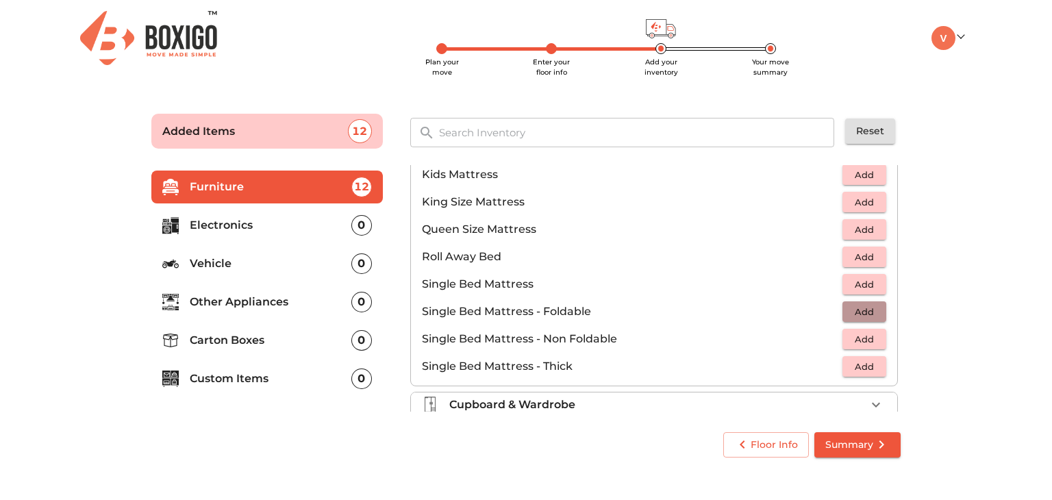
click at [860, 312] on span "Add" at bounding box center [864, 312] width 30 height 16
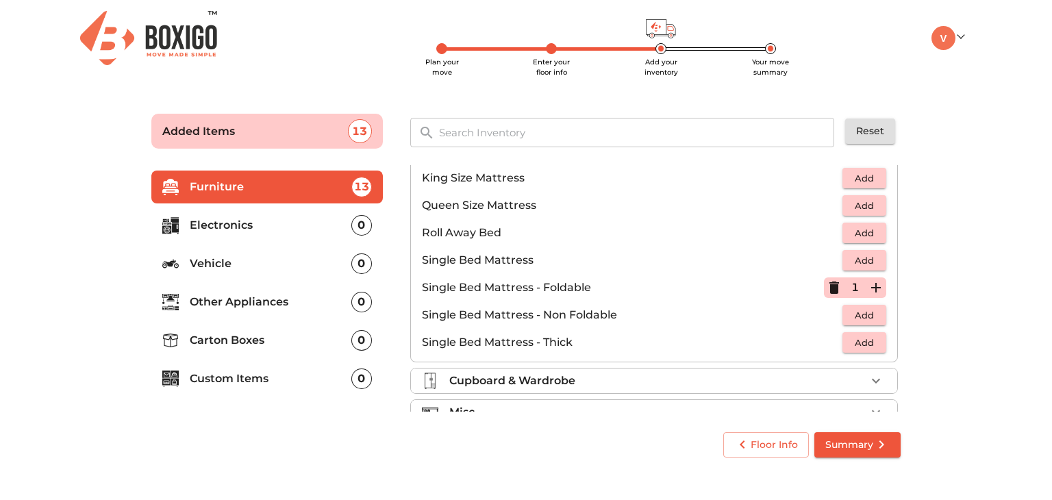
scroll to position [268, 0]
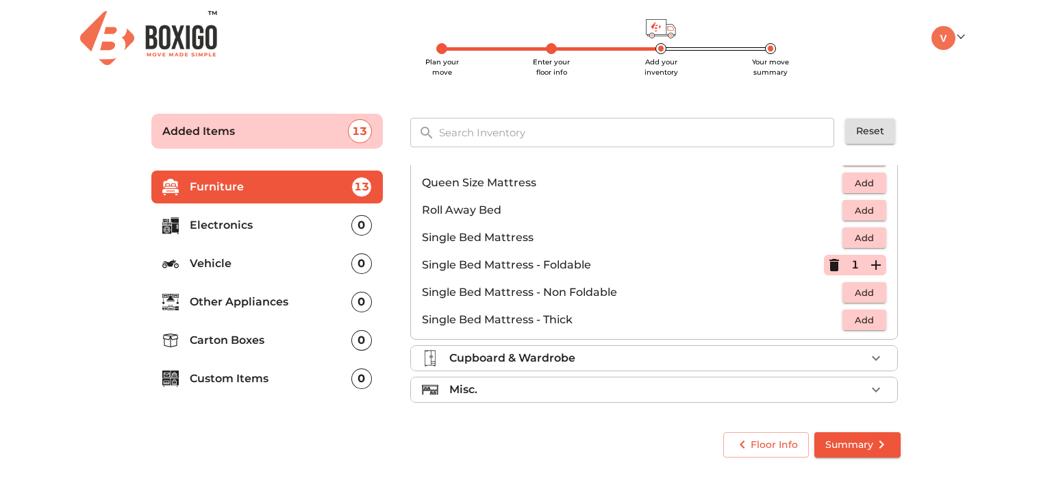
click at [766, 355] on div "Cupboard & Wardrobe" at bounding box center [657, 358] width 416 height 16
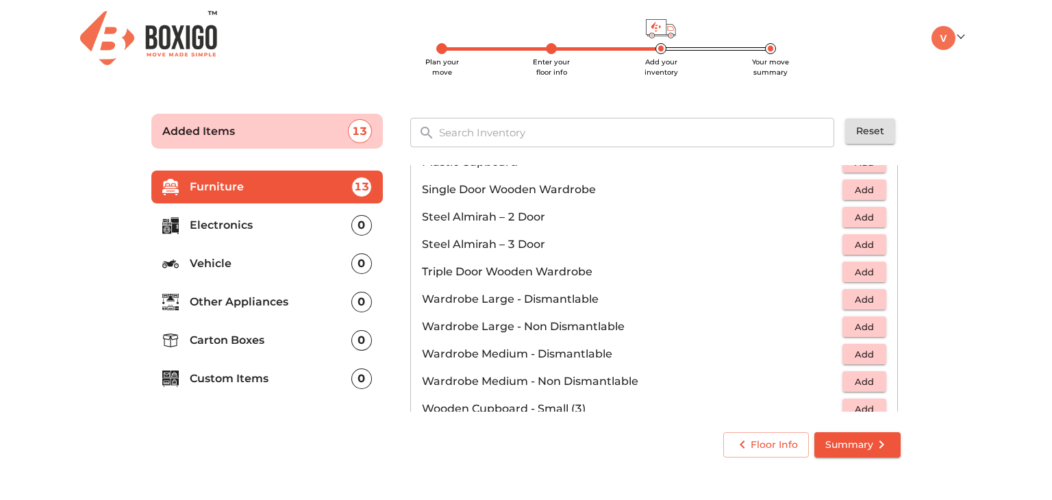
scroll to position [460, 0]
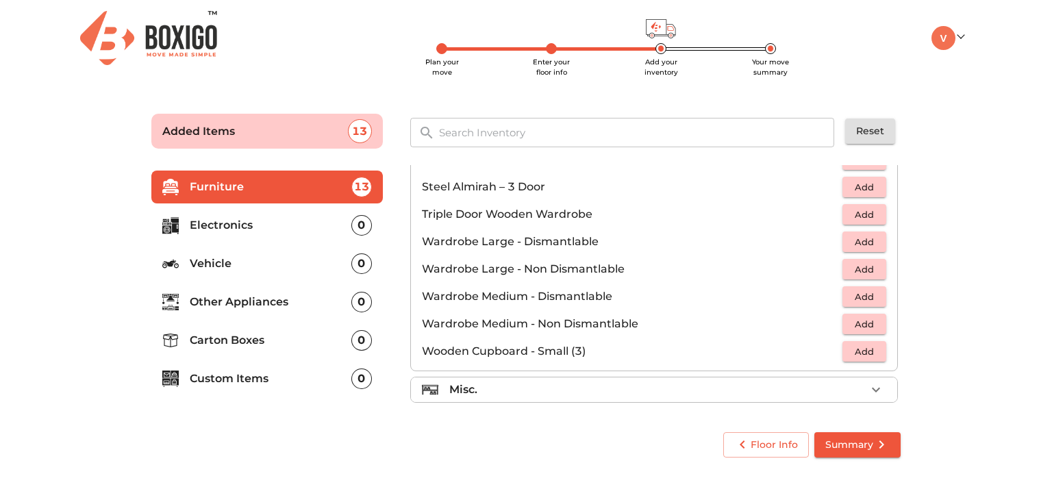
click at [671, 381] on div "Misc." at bounding box center [657, 389] width 416 height 16
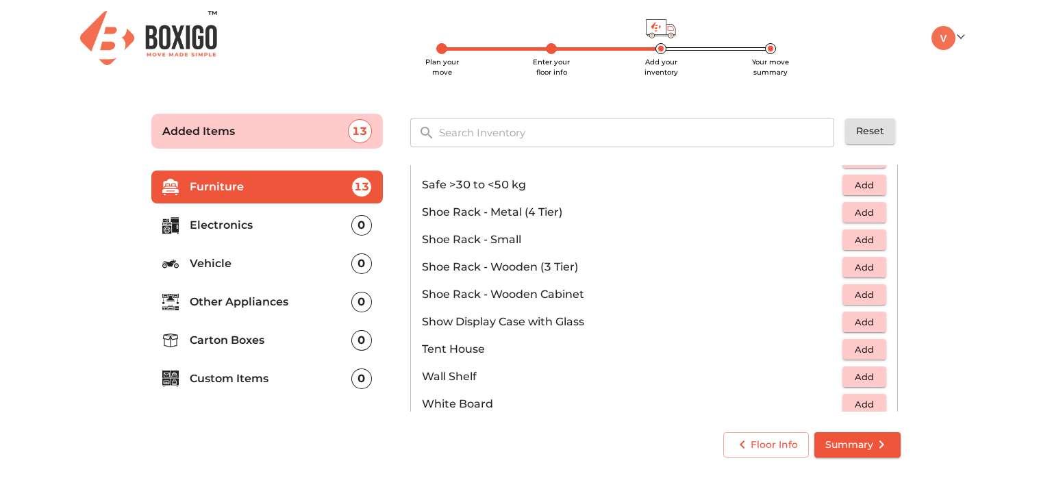
scroll to position [734, 0]
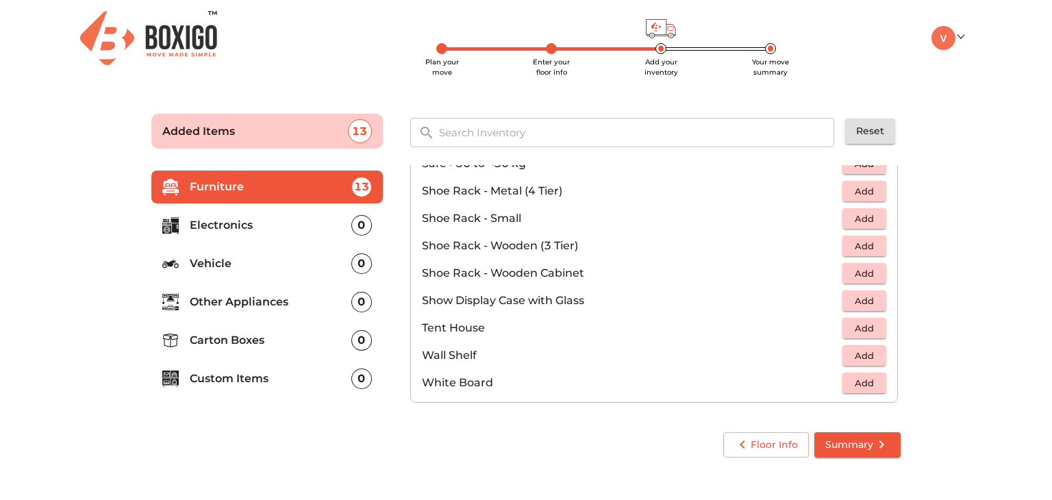
click at [266, 224] on p "Electronics" at bounding box center [271, 225] width 162 height 16
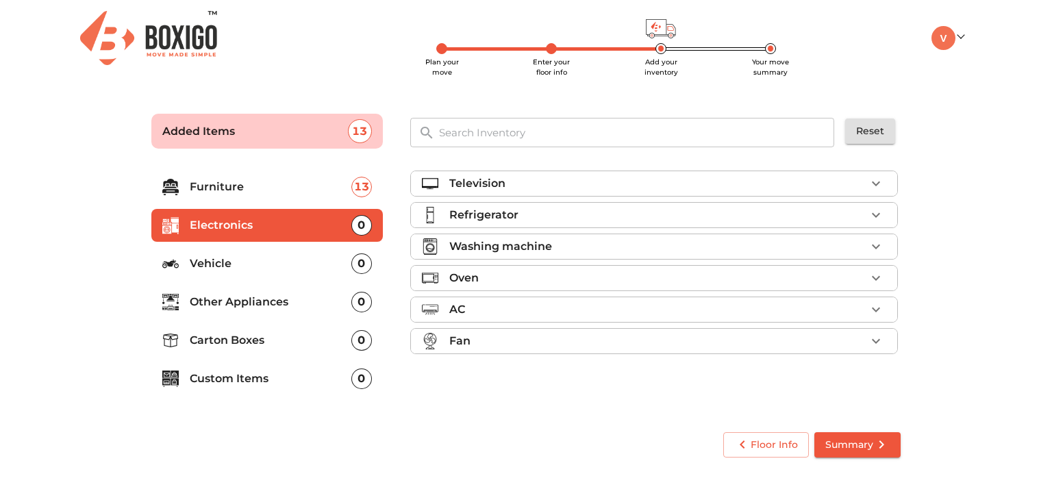
click at [512, 184] on div "Television" at bounding box center [657, 183] width 416 height 16
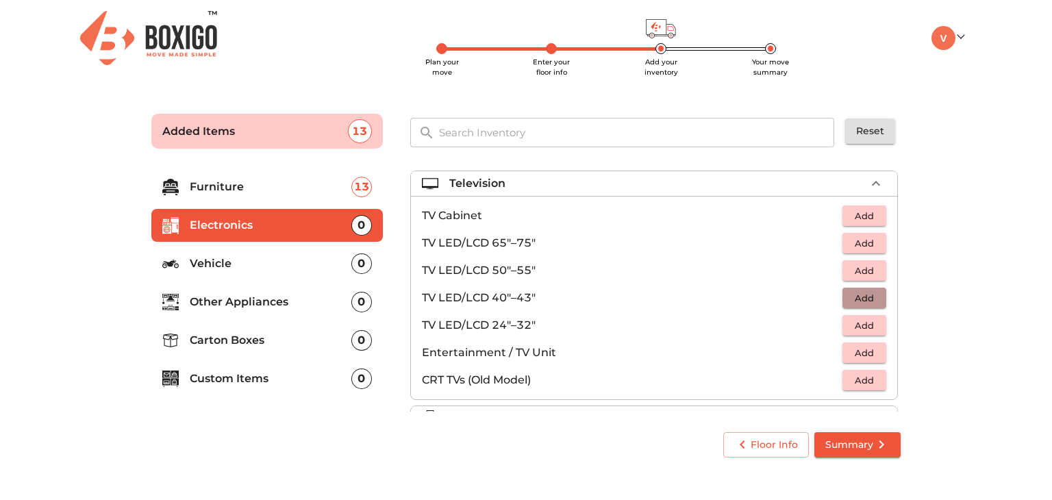
click at [865, 300] on span "Add" at bounding box center [864, 298] width 30 height 16
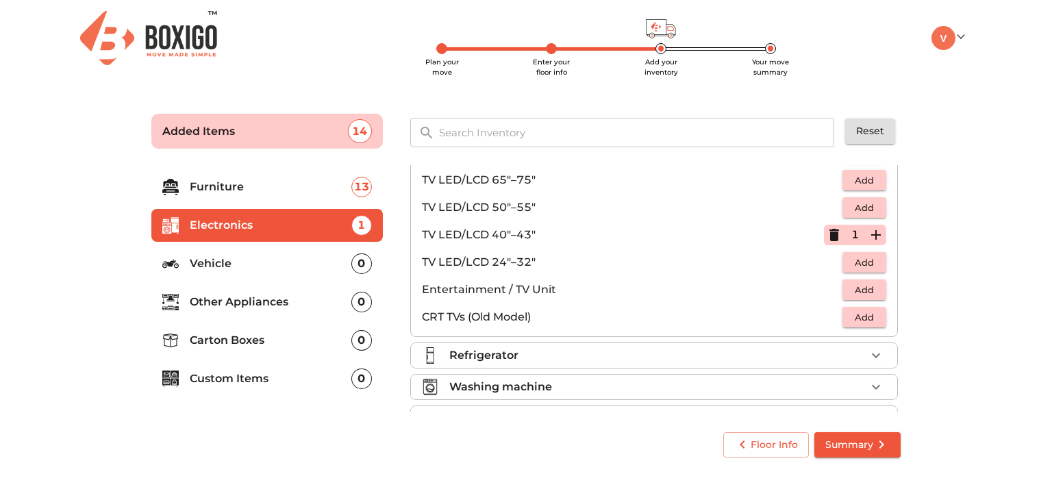
scroll to position [137, 0]
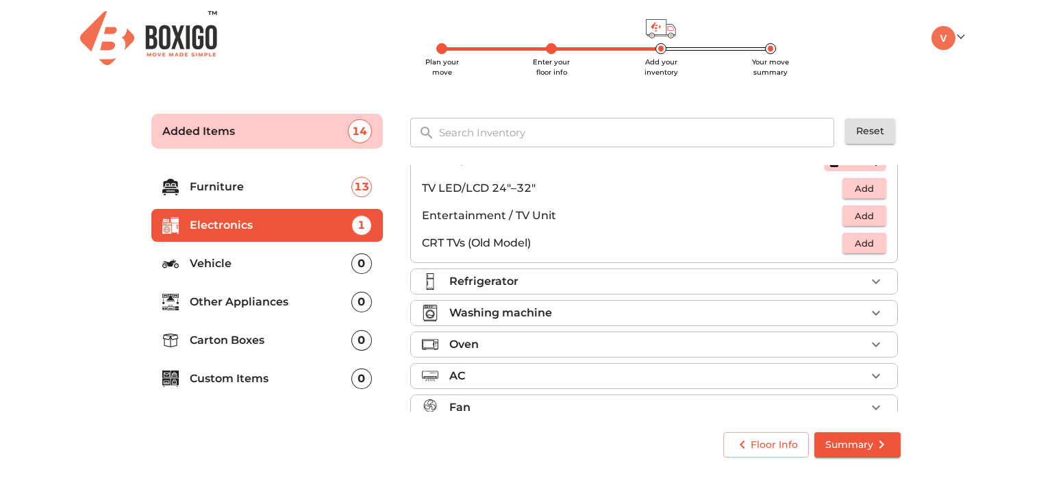
click at [668, 286] on div "Refrigerator" at bounding box center [657, 281] width 416 height 16
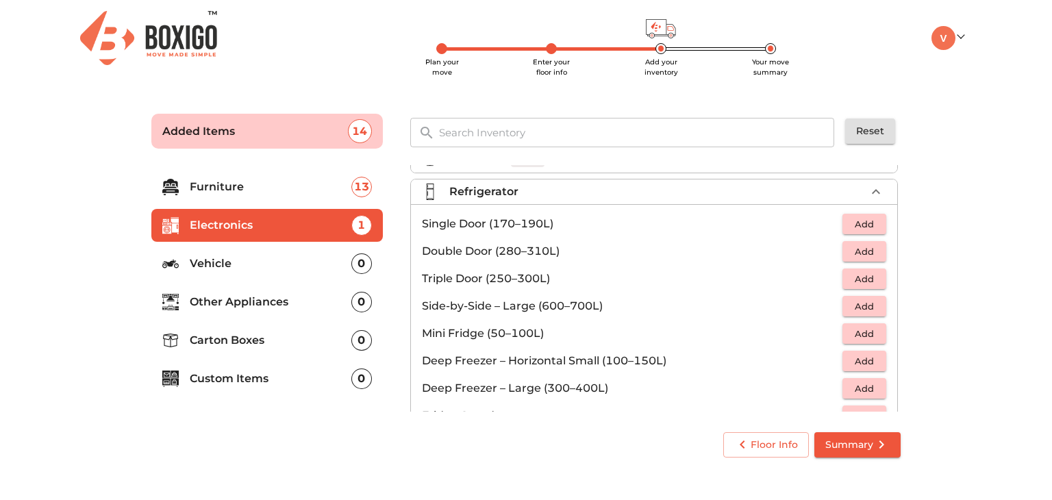
scroll to position [0, 0]
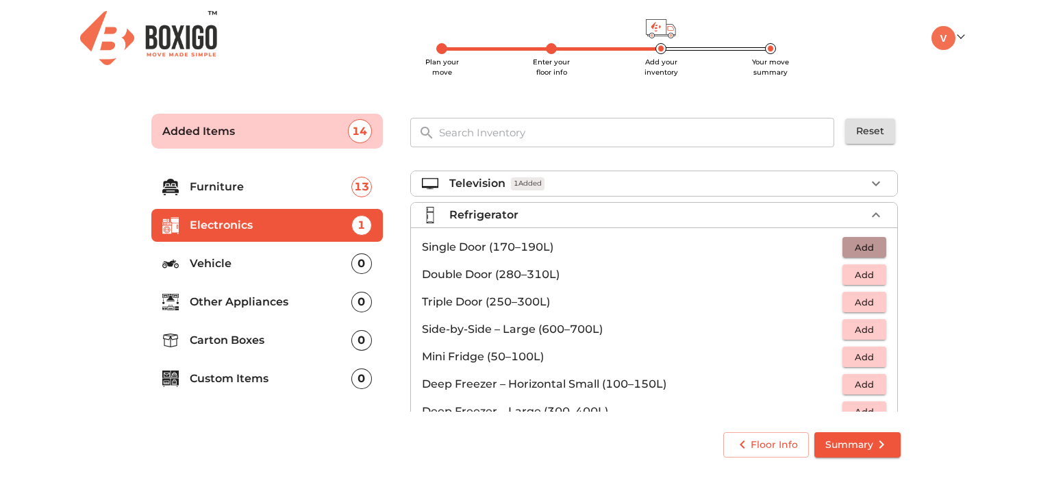
click at [862, 247] on span "Add" at bounding box center [864, 248] width 30 height 16
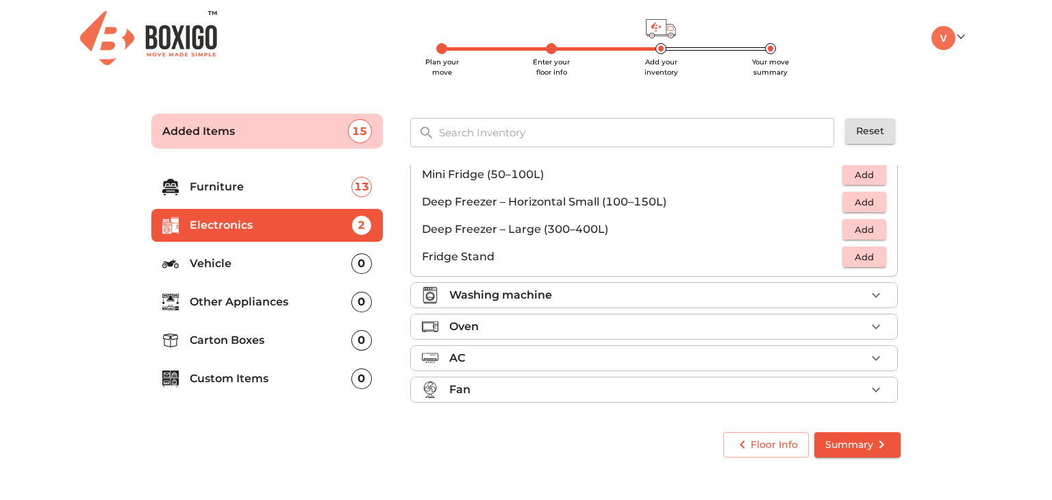
click at [705, 292] on div "Washing machine" at bounding box center [657, 295] width 416 height 16
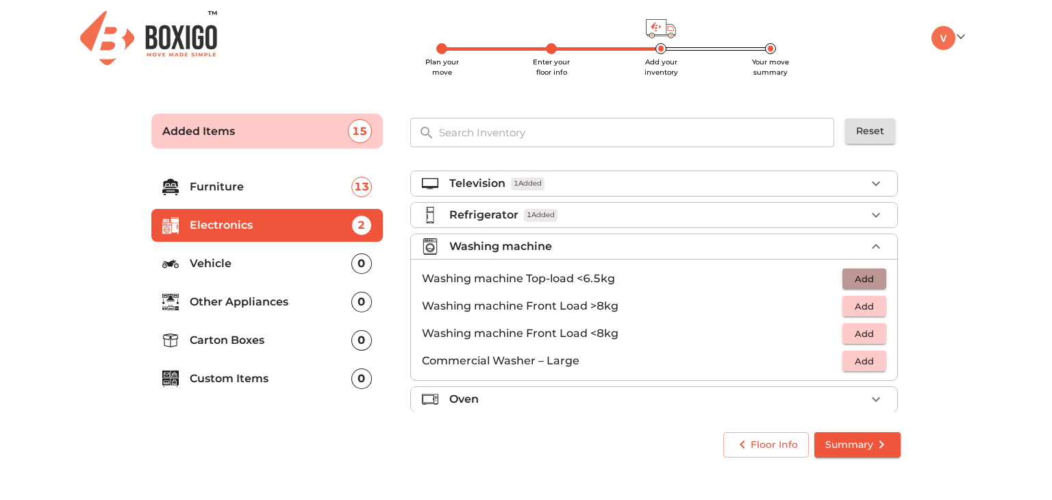
click at [849, 278] on span "Add" at bounding box center [864, 279] width 30 height 16
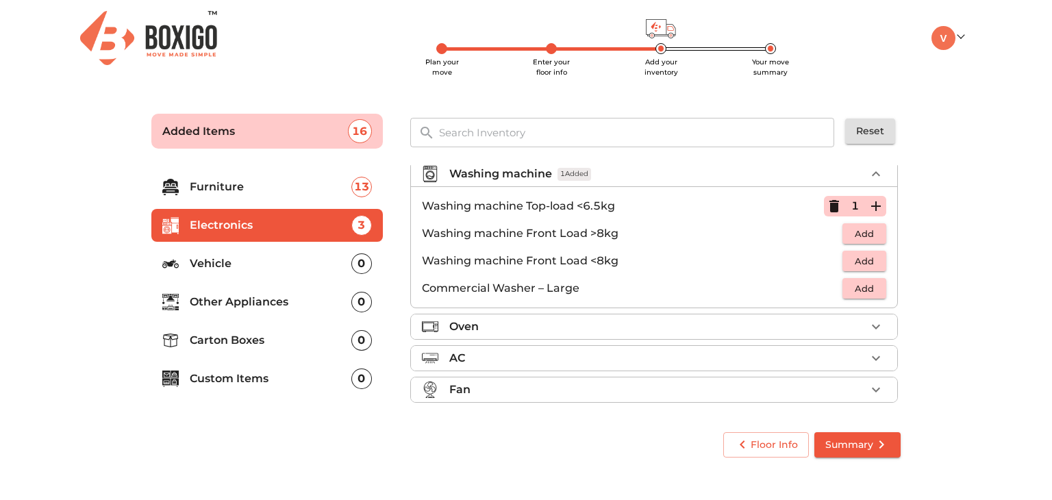
click at [677, 318] on div "Oven" at bounding box center [657, 326] width 416 height 16
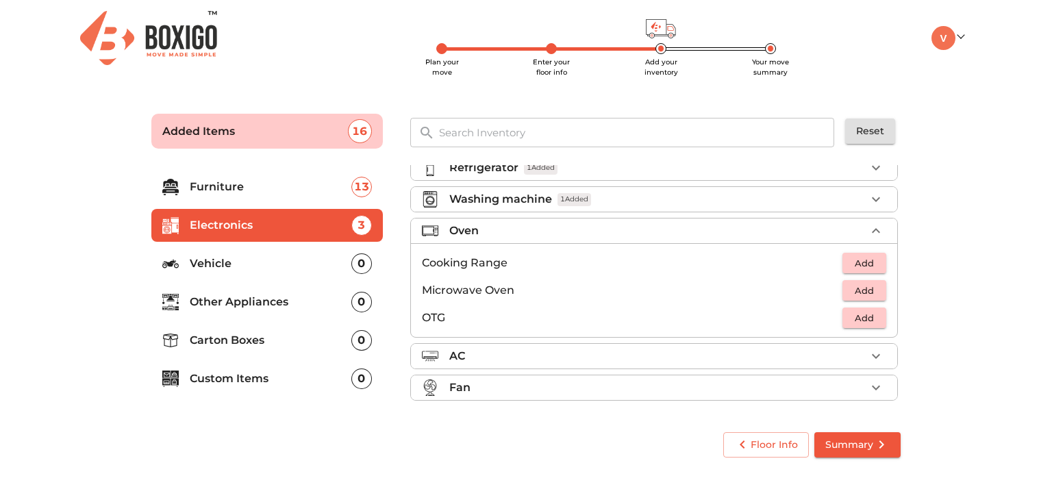
scroll to position [45, 0]
click at [240, 264] on p "Vehicle" at bounding box center [271, 263] width 162 height 16
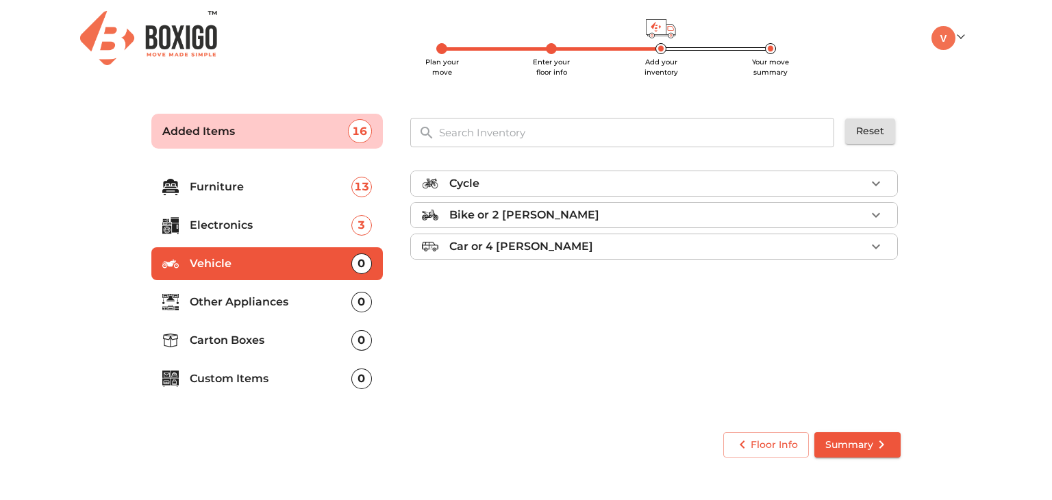
scroll to position [0, 0]
click at [241, 305] on p "Other Appliances" at bounding box center [271, 302] width 162 height 16
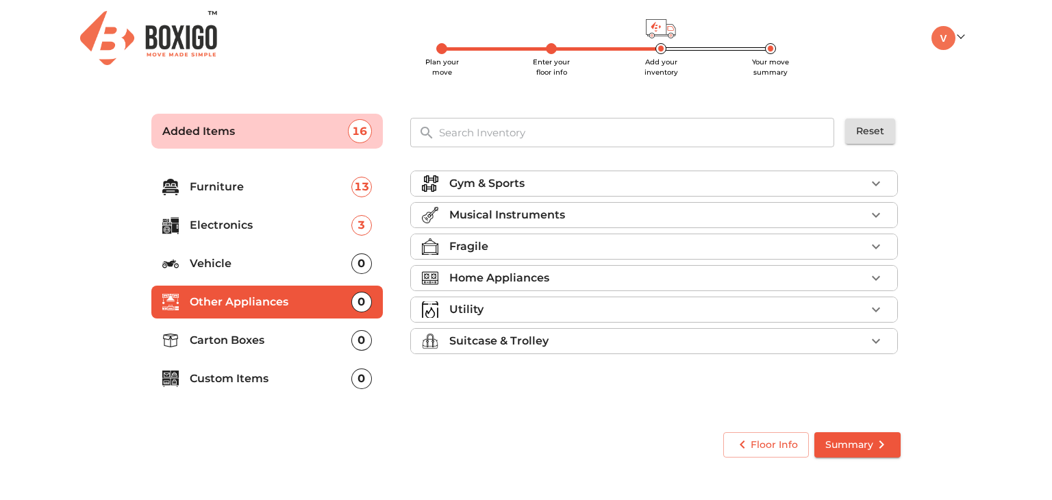
click at [507, 274] on p "Home Appliances" at bounding box center [499, 278] width 100 height 16
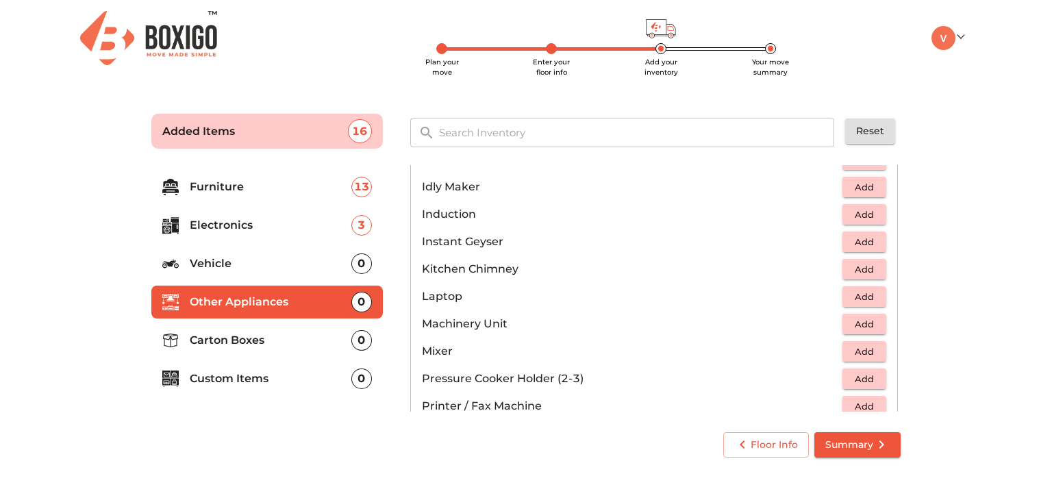
scroll to position [685, 0]
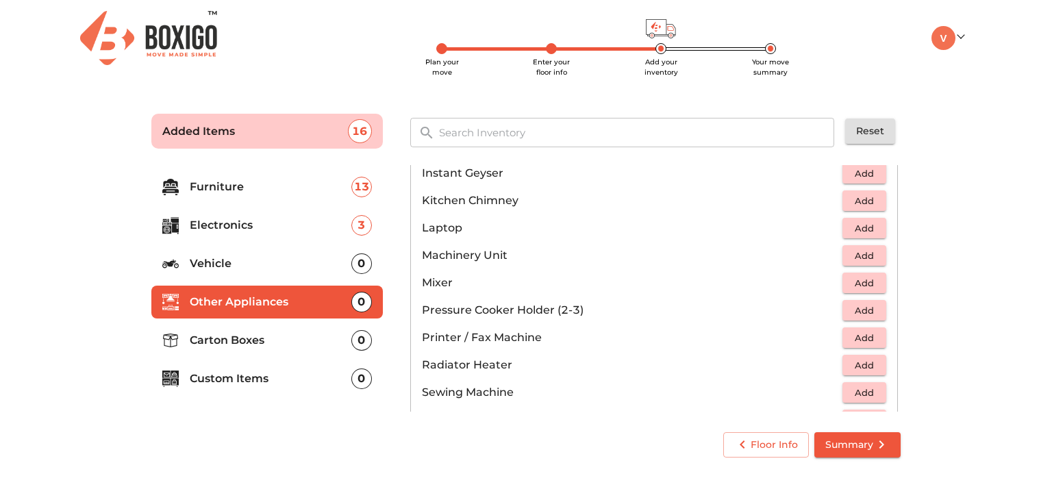
click at [858, 277] on span "Add" at bounding box center [864, 283] width 30 height 16
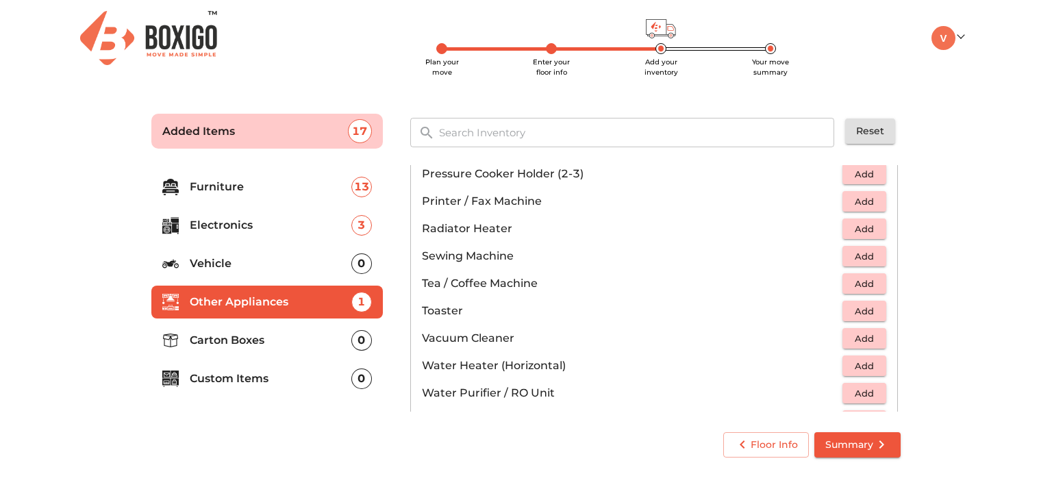
scroll to position [822, 0]
click at [868, 394] on span "Add" at bounding box center [864, 393] width 30 height 16
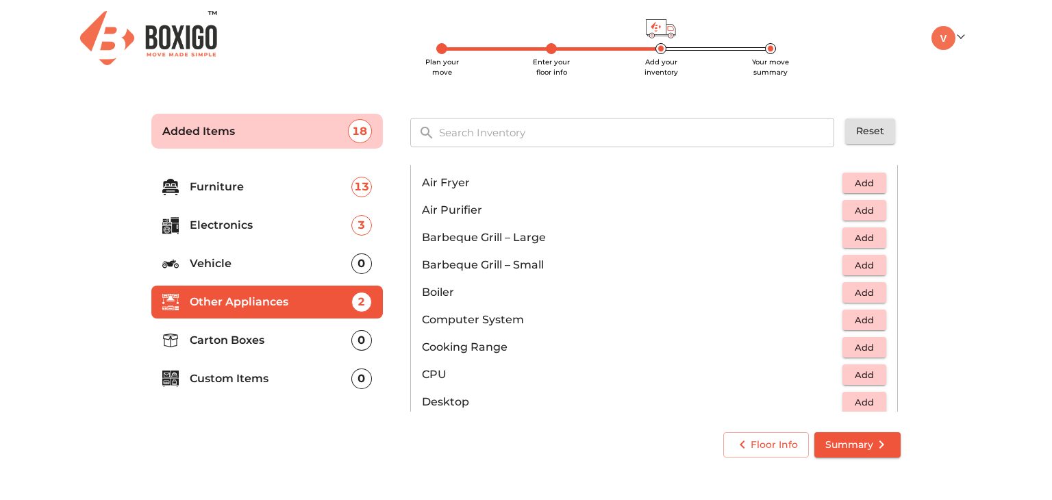
scroll to position [59, 0]
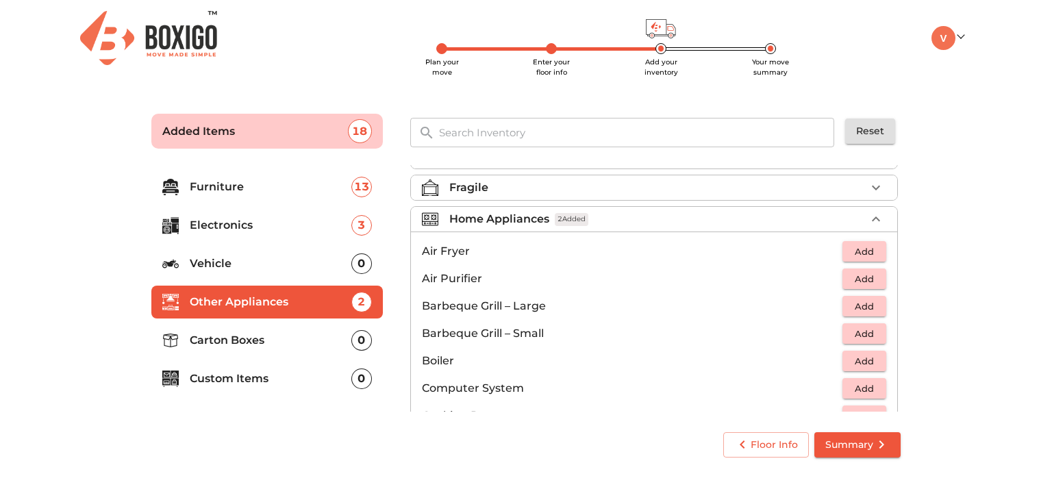
click at [266, 338] on p "Carton Boxes" at bounding box center [271, 340] width 162 height 16
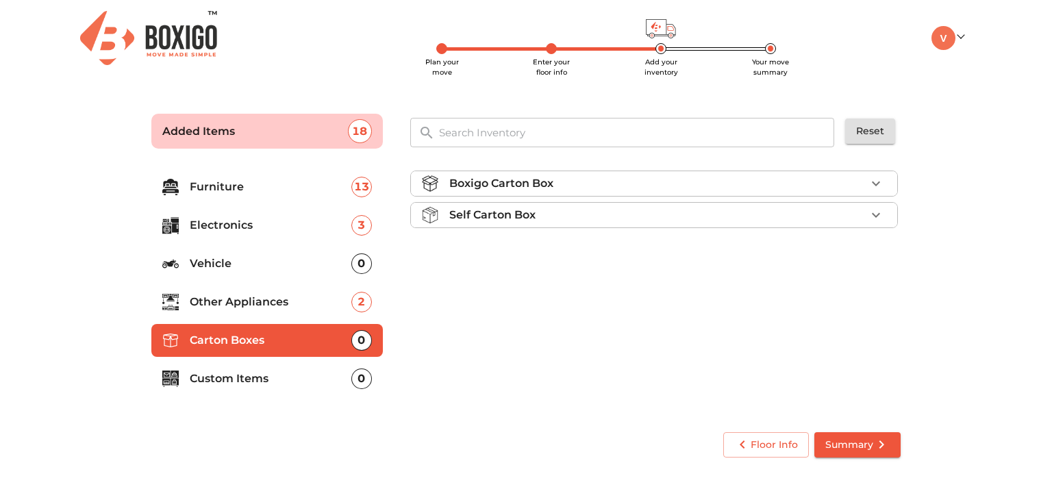
scroll to position [0, 0]
click at [560, 184] on div "Boxigo Carton Box" at bounding box center [657, 183] width 416 height 16
click at [548, 251] on div "Self Carton Box" at bounding box center [657, 254] width 416 height 16
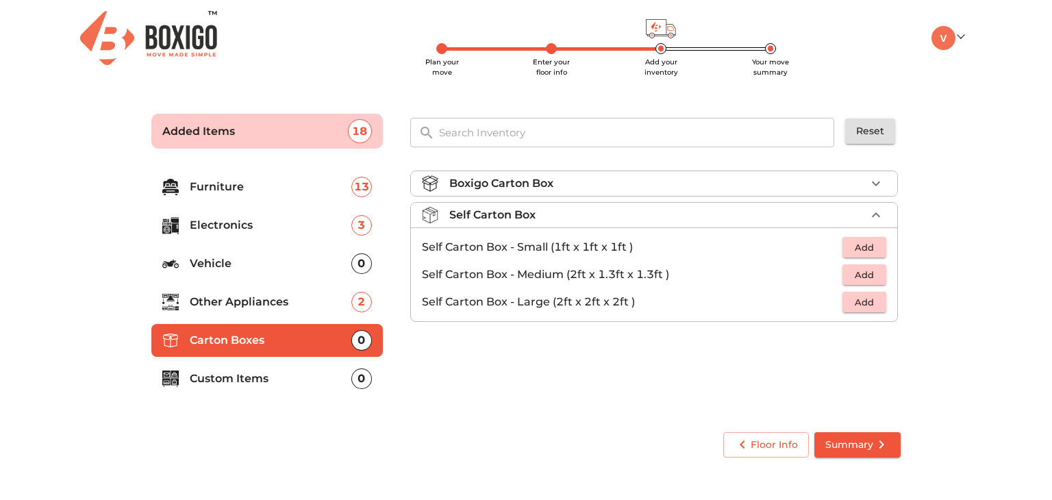
click at [293, 375] on p "Custom Items" at bounding box center [271, 378] width 162 height 16
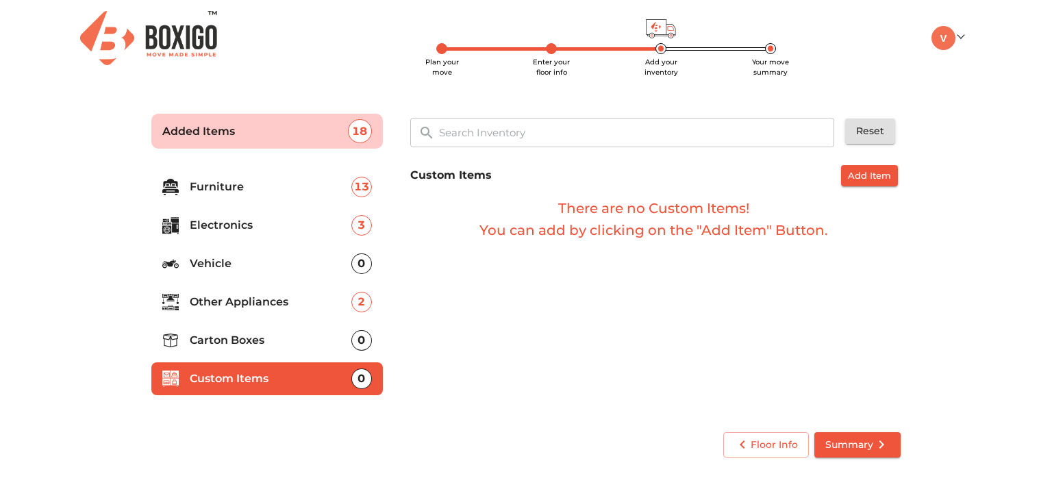
click at [267, 299] on p "Other Appliances" at bounding box center [271, 302] width 162 height 16
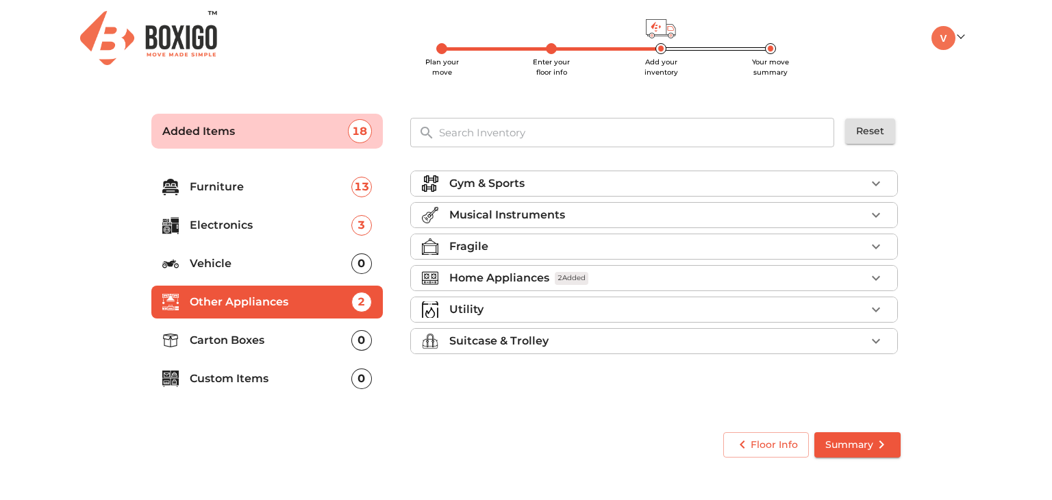
click at [563, 181] on div "Gym & Sports" at bounding box center [657, 183] width 416 height 16
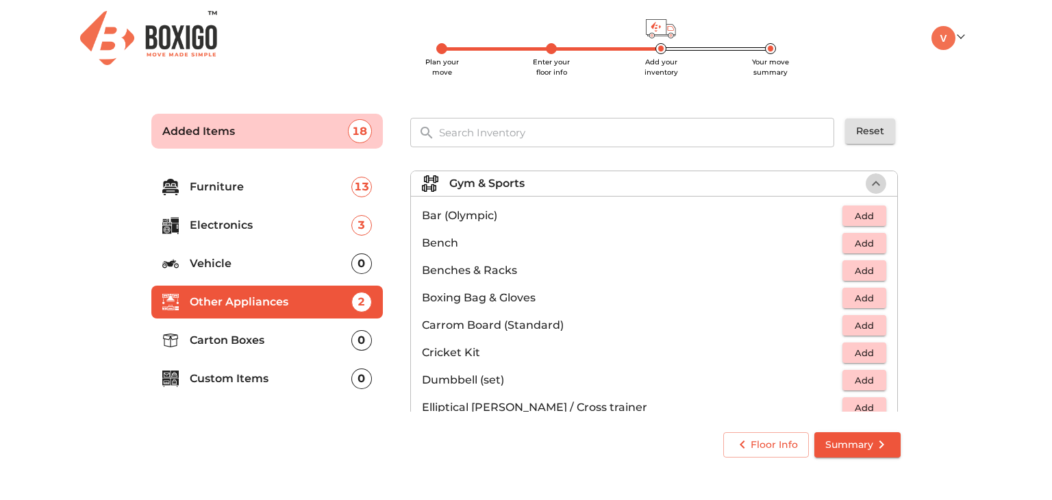
click at [866, 184] on button "button" at bounding box center [876, 183] width 21 height 21
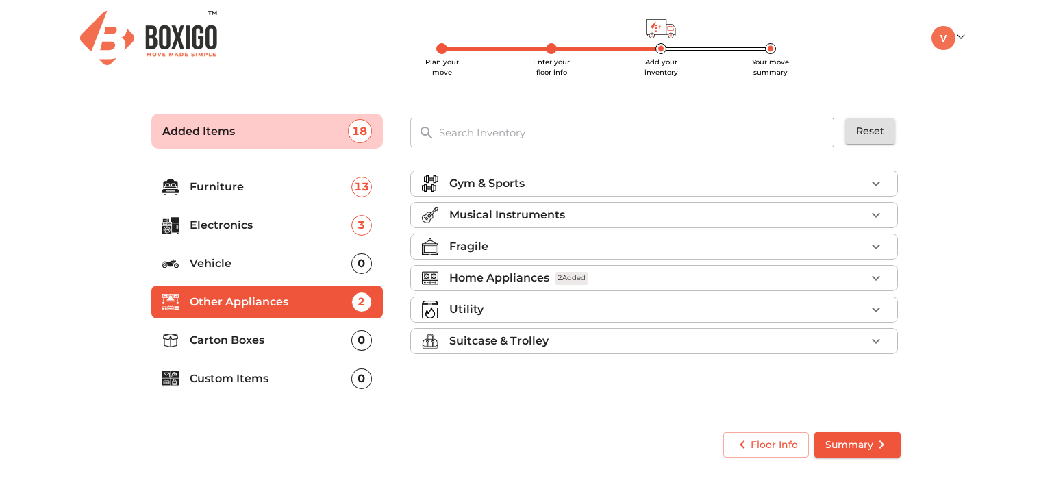
click at [871, 253] on icon "button" at bounding box center [876, 246] width 16 height 16
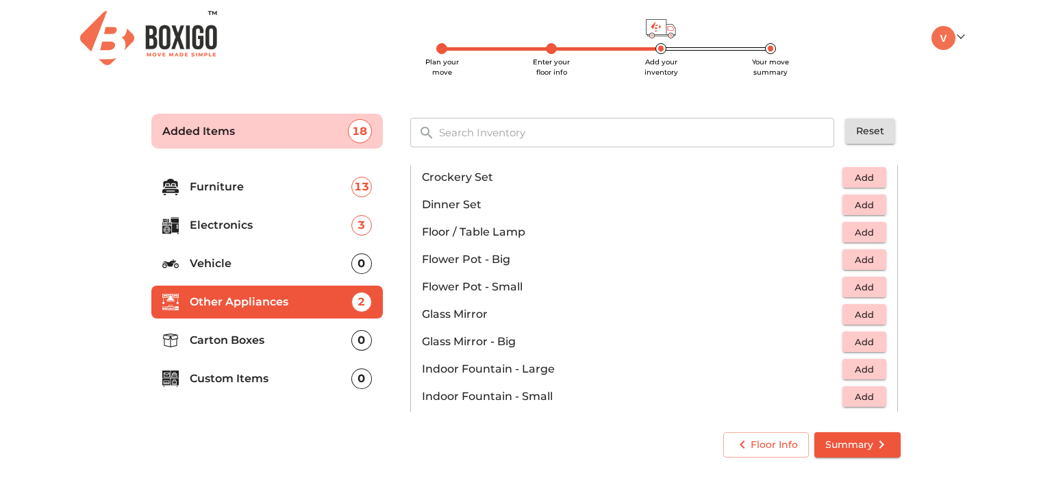
scroll to position [342, 0]
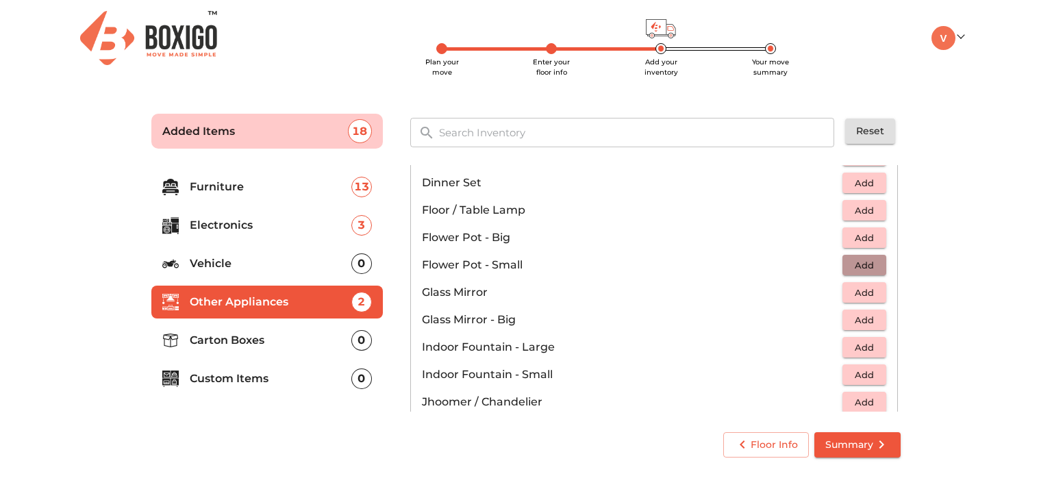
click at [862, 262] on span "Add" at bounding box center [864, 265] width 30 height 16
click at [871, 265] on icon "button" at bounding box center [876, 265] width 16 height 16
click at [872, 265] on icon "button" at bounding box center [876, 265] width 16 height 16
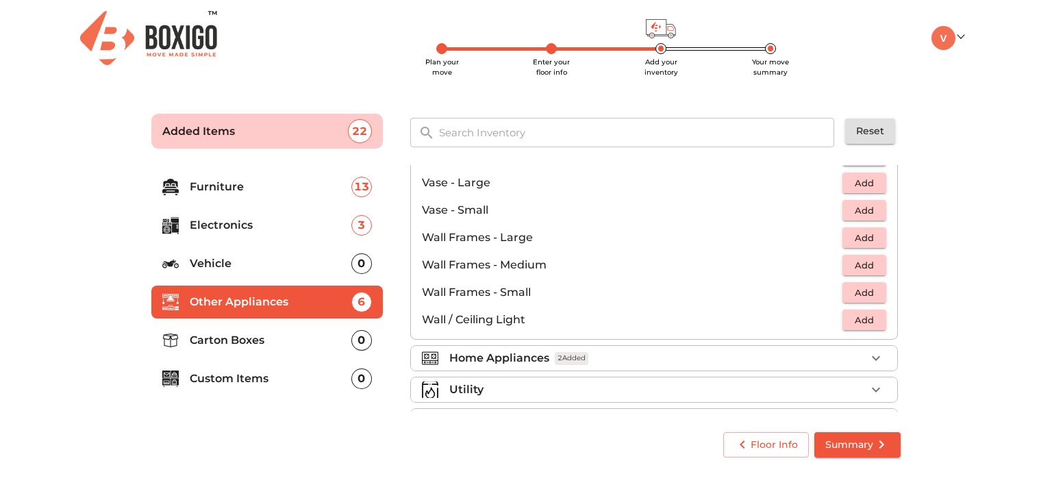
scroll to position [922, 0]
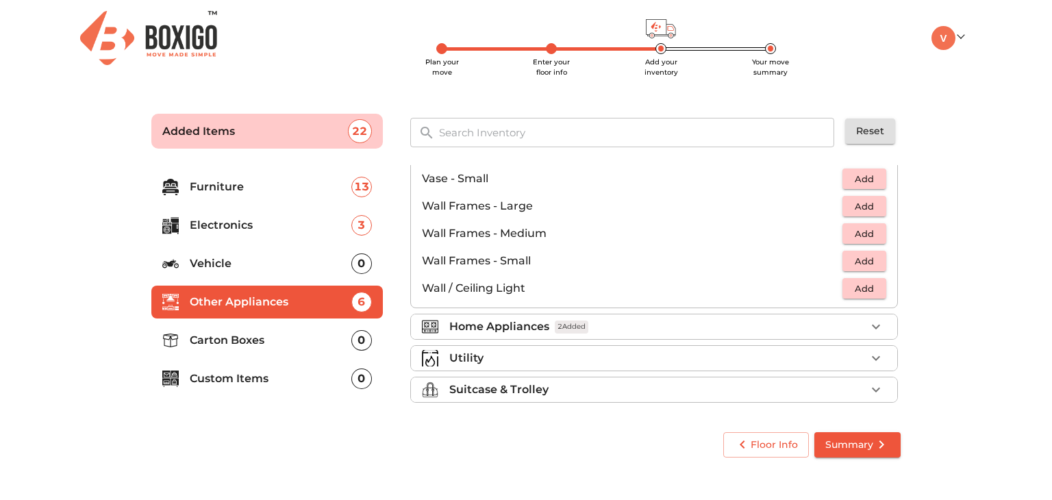
click at [767, 354] on div "Utility" at bounding box center [657, 358] width 416 height 16
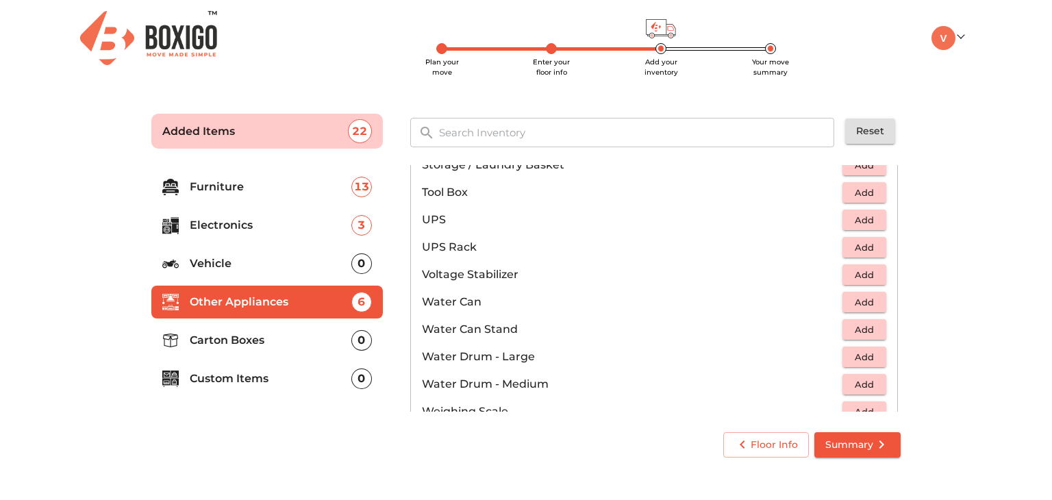
scroll to position [990, 0]
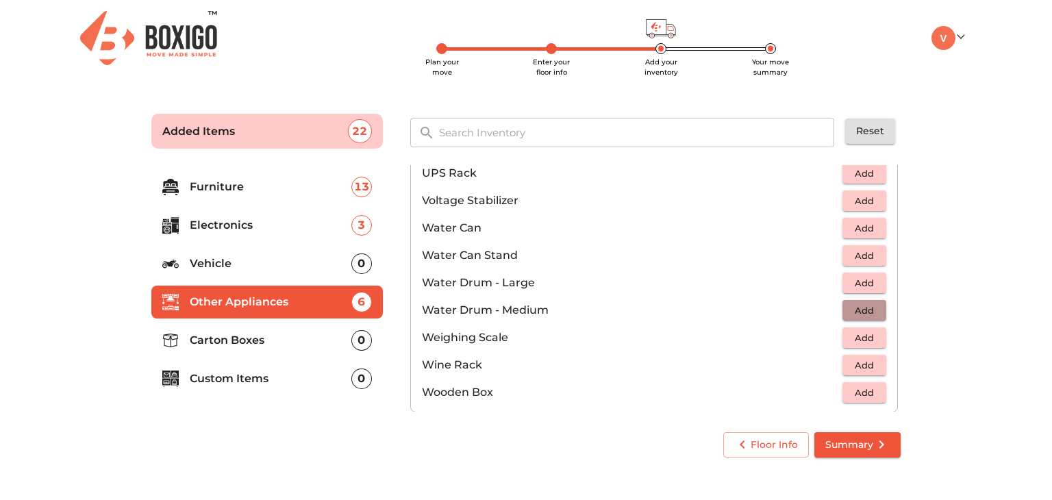
click at [849, 316] on span "Add" at bounding box center [864, 311] width 30 height 16
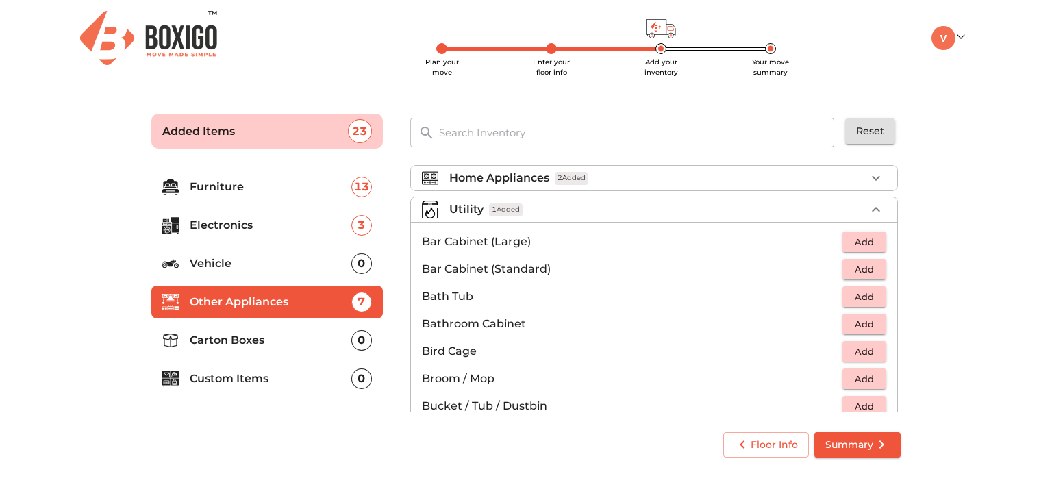
scroll to position [237, 0]
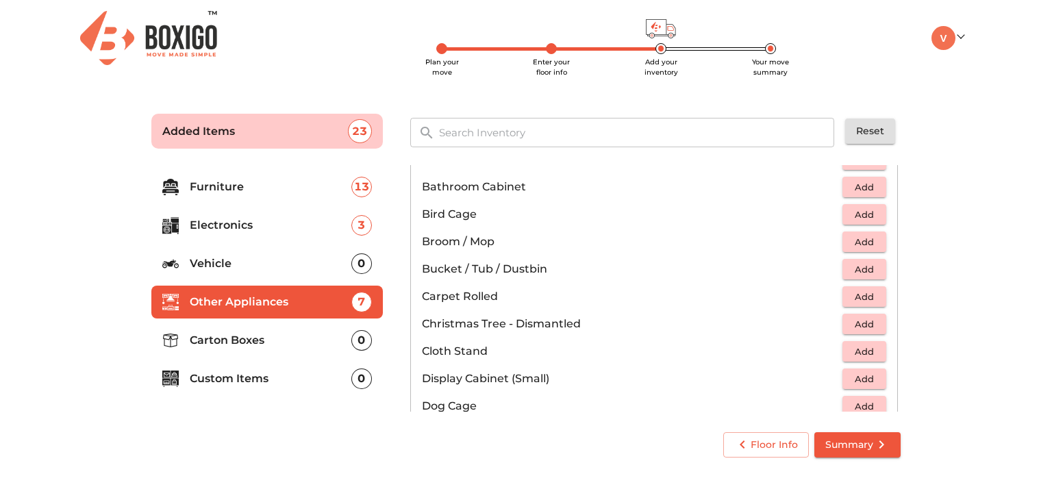
click at [853, 249] on button "Add" at bounding box center [864, 241] width 44 height 21
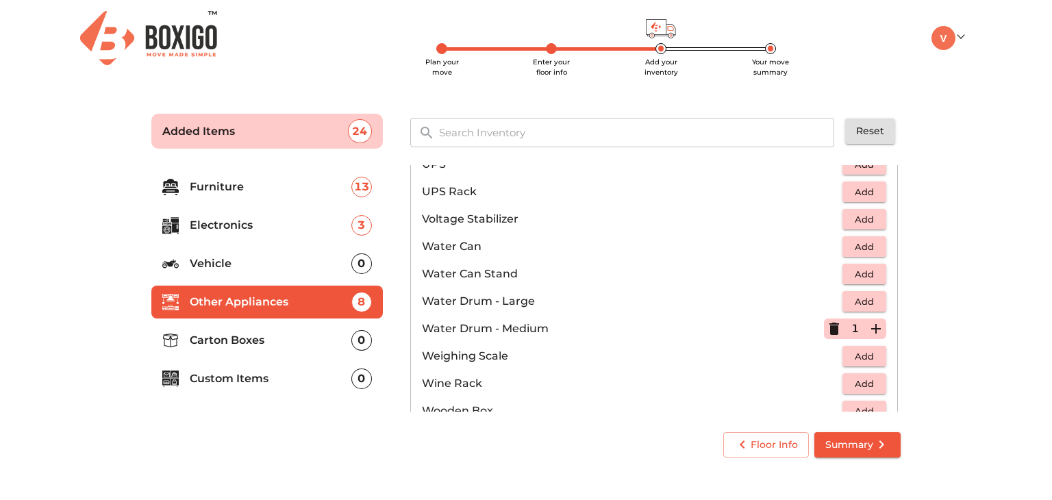
scroll to position [1031, 0]
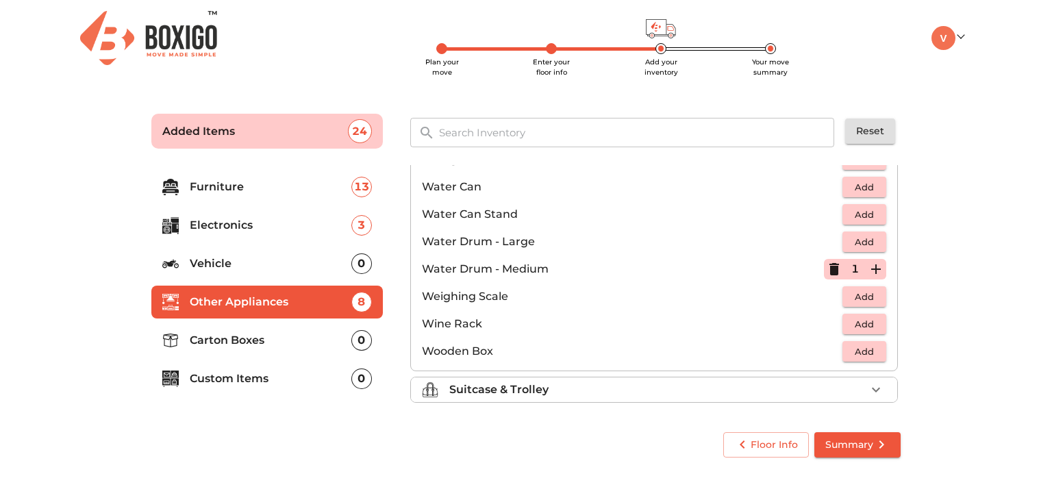
click at [659, 388] on div "Suitcase & Trolley" at bounding box center [657, 389] width 416 height 16
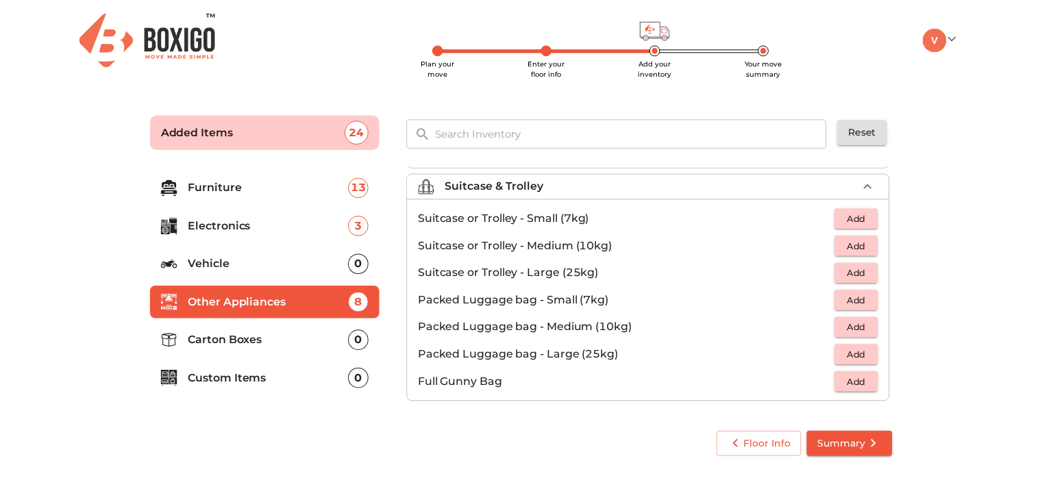
scroll to position [155, 0]
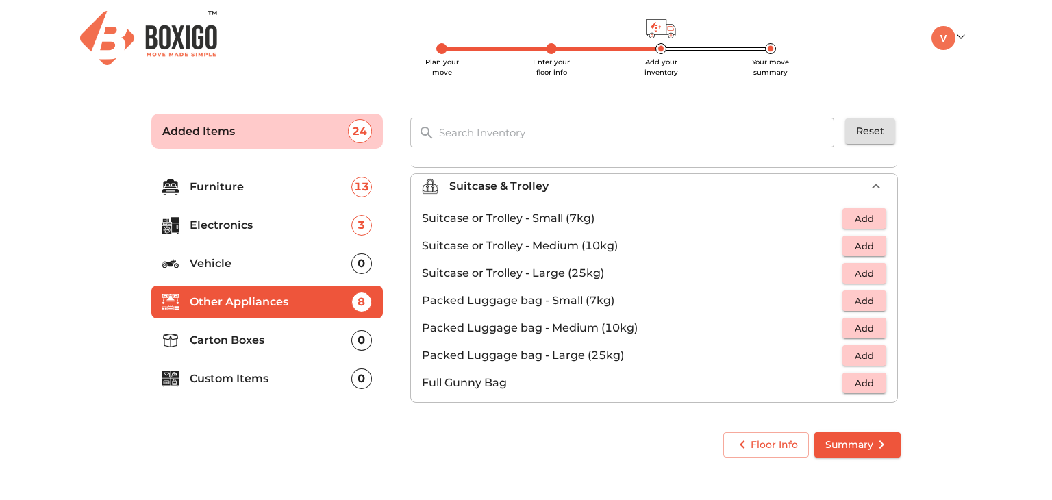
click at [859, 240] on span "Add" at bounding box center [864, 246] width 30 height 16
click at [757, 444] on span "Floor Info" at bounding box center [766, 444] width 64 height 17
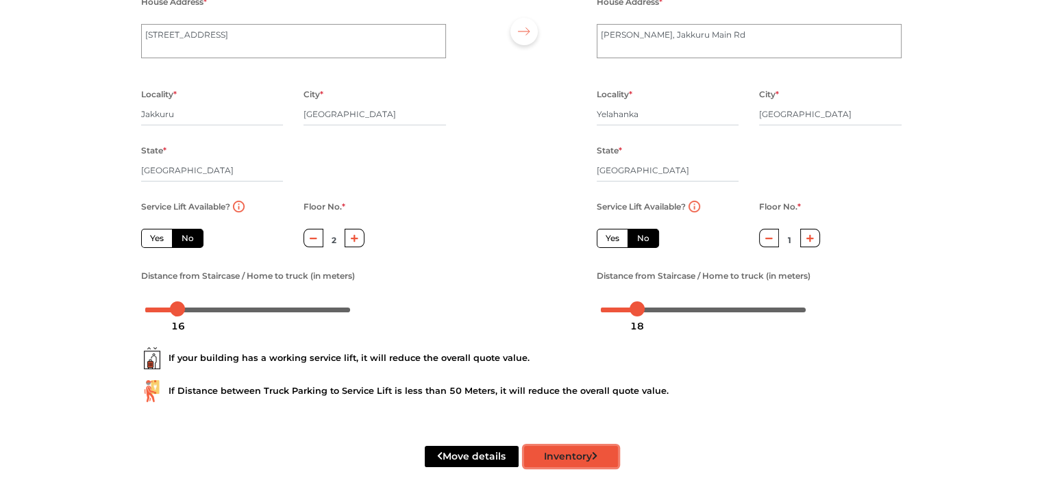
click at [590, 458] on button "Inventory" at bounding box center [571, 456] width 94 height 21
radio input "true"
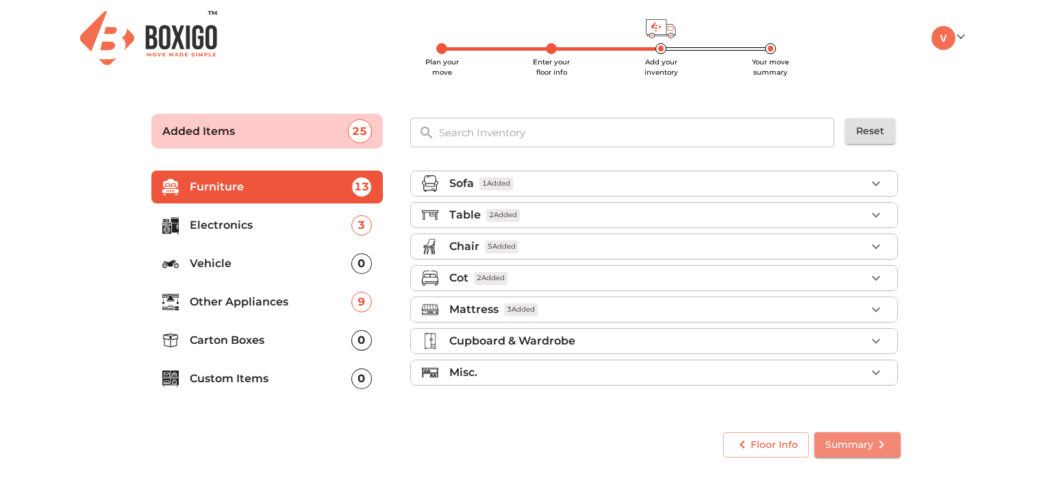
click at [862, 447] on span "Summary" at bounding box center [857, 444] width 64 height 17
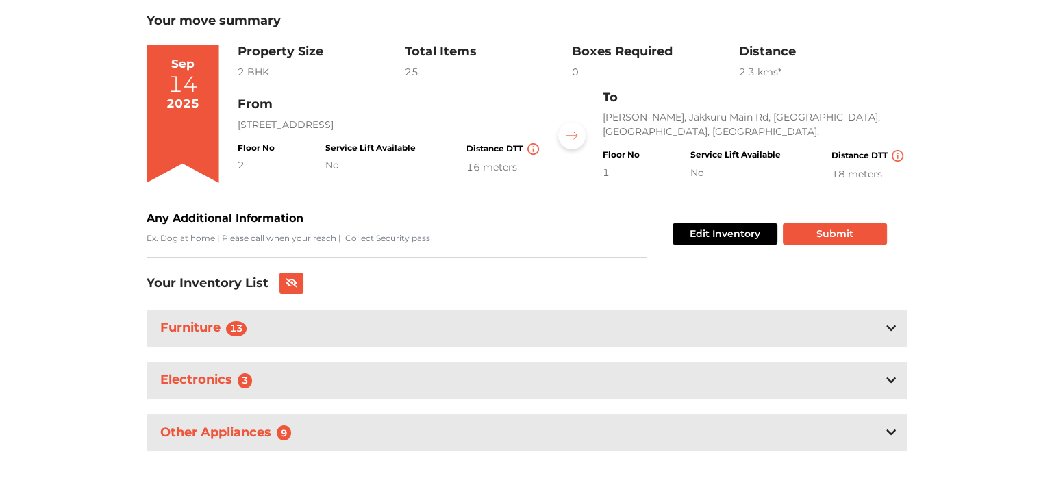
scroll to position [16, 0]
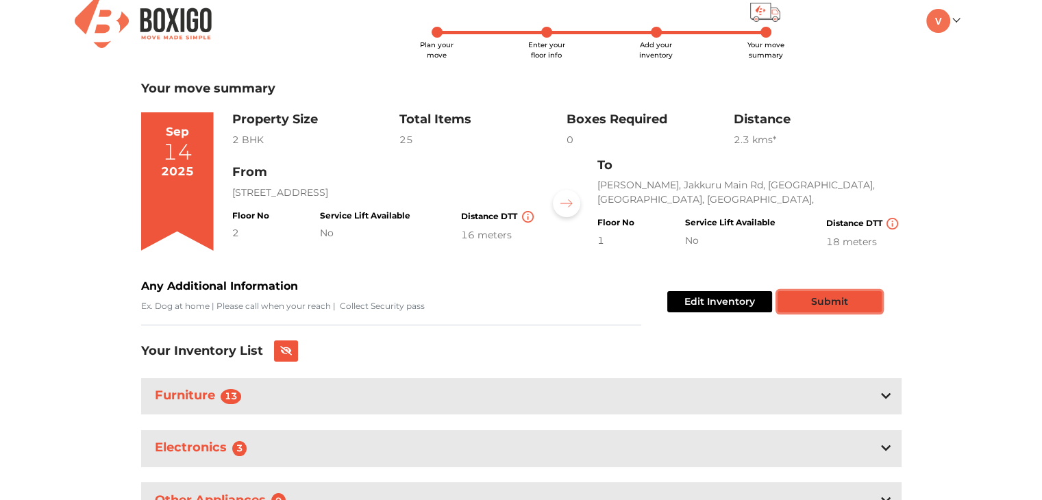
click at [828, 307] on button "Submit" at bounding box center [829, 301] width 104 height 21
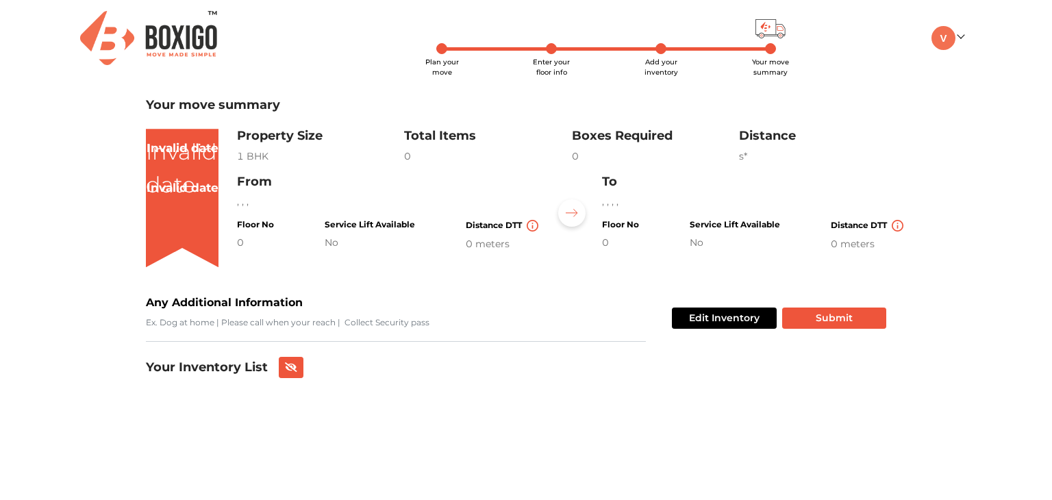
click at [169, 45] on img at bounding box center [148, 38] width 137 height 54
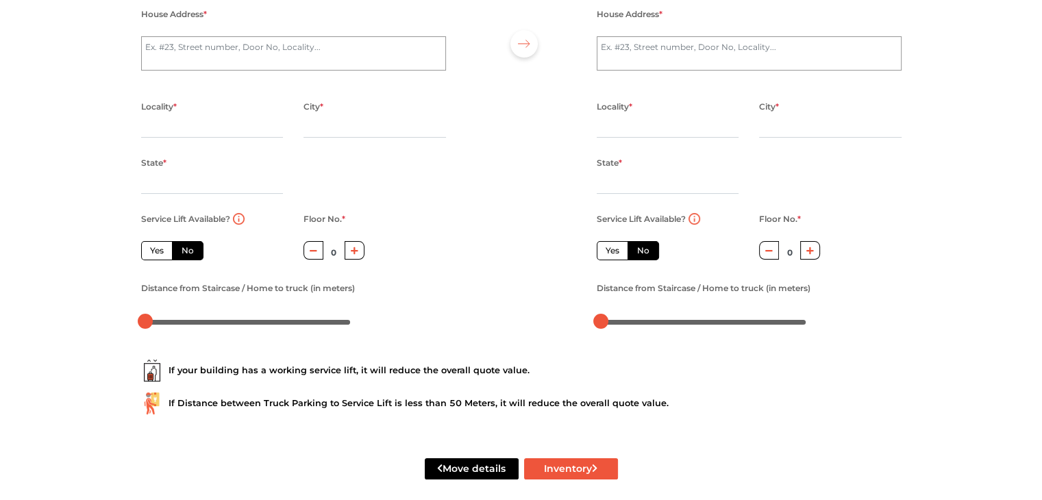
scroll to position [151, 0]
